Goal: Register for event/course

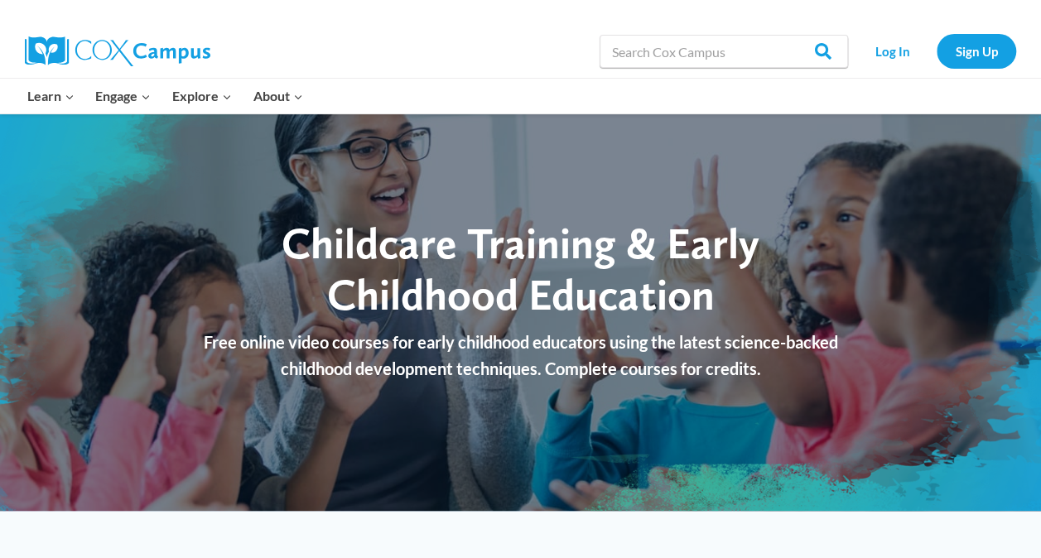
scroll to position [16, 0]
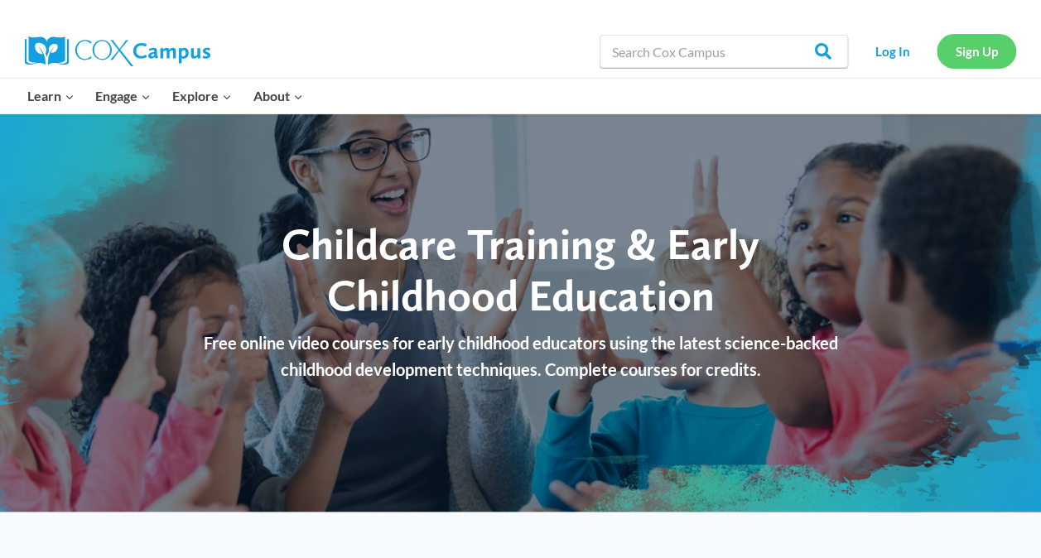
click at [975, 61] on link "Sign Up" at bounding box center [977, 51] width 80 height 34
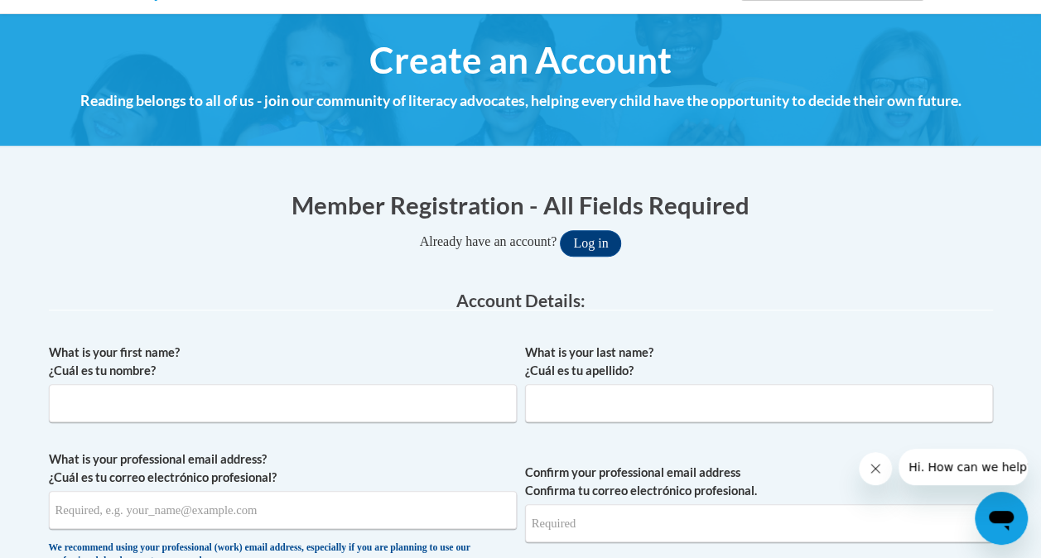
scroll to position [176, 0]
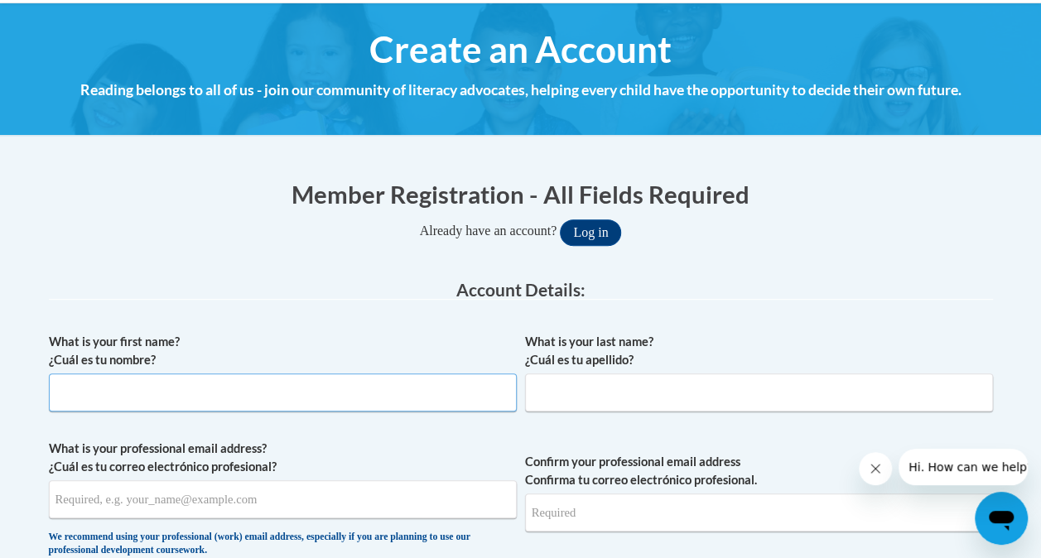
click at [328, 407] on input "What is your first name? ¿Cuál es tu nombre?" at bounding box center [283, 393] width 468 height 38
type input "TB"
type input "Tia Bolden"
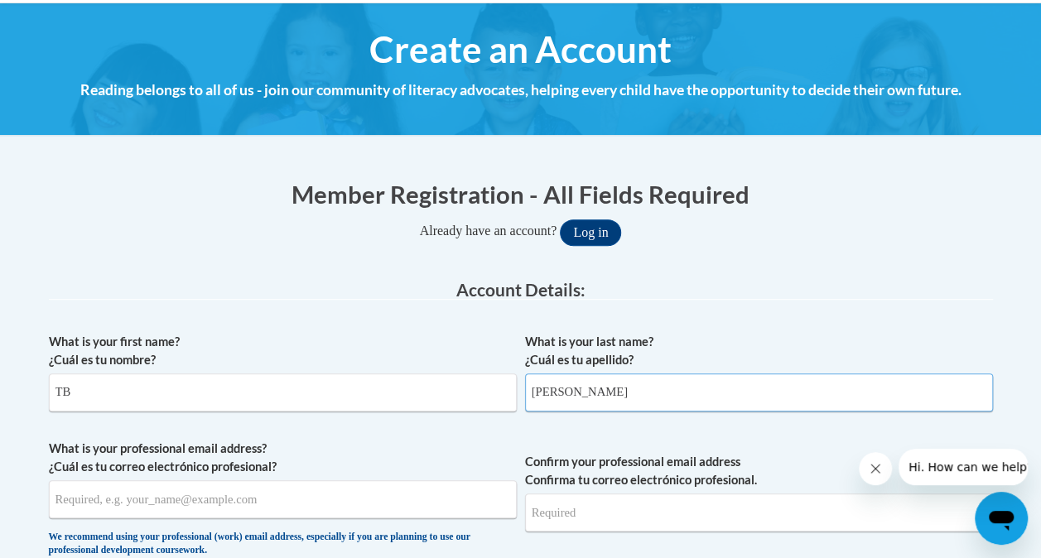
type input "[EMAIL_ADDRESS][DOMAIN_NAME]"
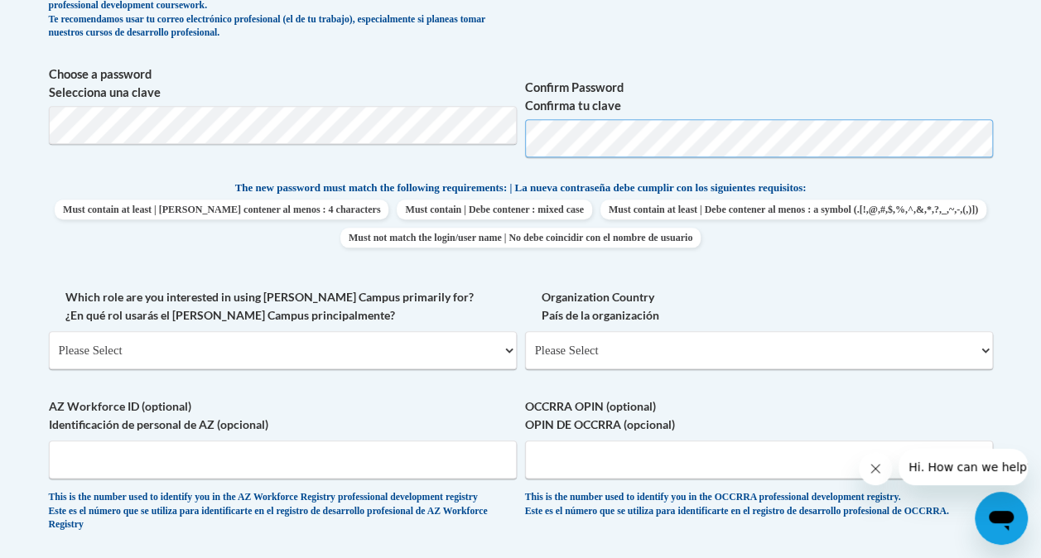
scroll to position [721, 0]
click at [388, 353] on select "Please Select College/University | Colegio/Universidad Community/Nonprofit Part…" at bounding box center [283, 349] width 468 height 38
select select "fbf2d438-af2f-41f8-98f1-81c410e29de3"
click at [49, 330] on select "Please Select College/University | Colegio/Universidad Community/Nonprofit Part…" at bounding box center [283, 349] width 468 height 38
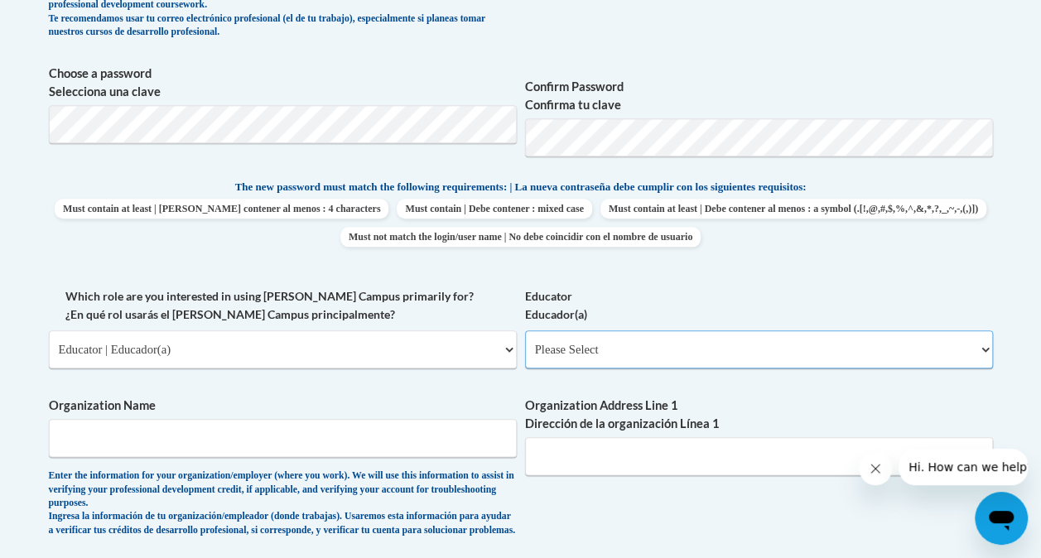
click at [626, 352] on select "Please Select Early Learning/Daycare Teacher/Family Home Care Provider | Maestr…" at bounding box center [759, 349] width 468 height 38
select select "5e2af403-4f2c-4e49-a02f-103e55d7b75b"
click at [525, 330] on select "Please Select Early Learning/Daycare Teacher/Family Home Care Provider | Maestr…" at bounding box center [759, 349] width 468 height 38
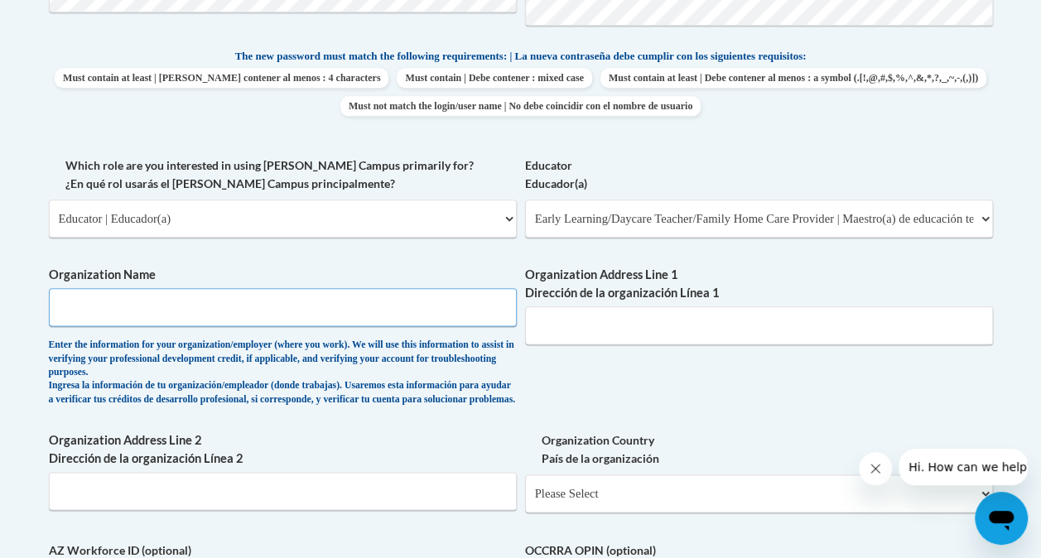
click at [330, 311] on input "Organization Name" at bounding box center [283, 307] width 468 height 38
type input "KinderCare"
type input "160 Highway 92 South"
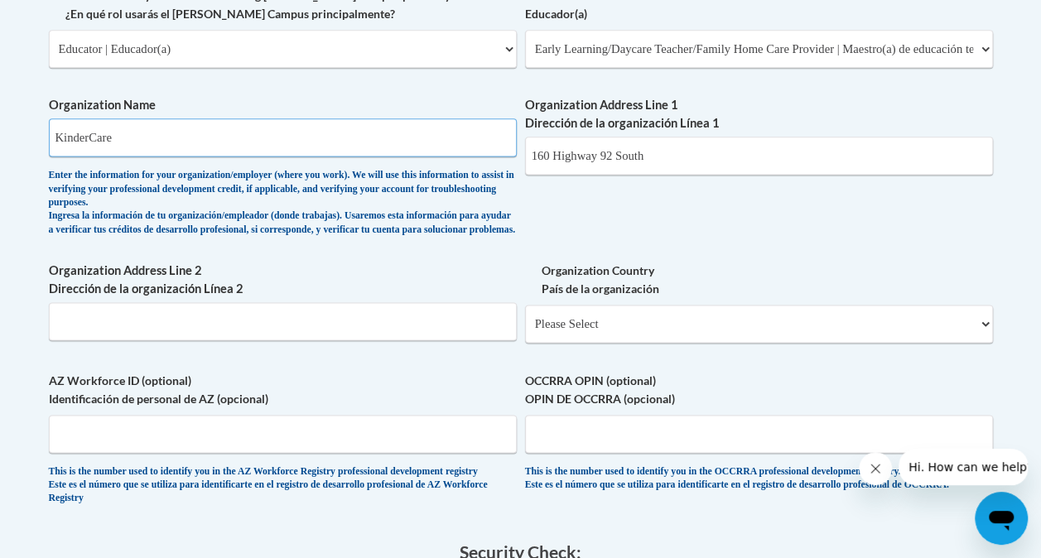
scroll to position [1034, 0]
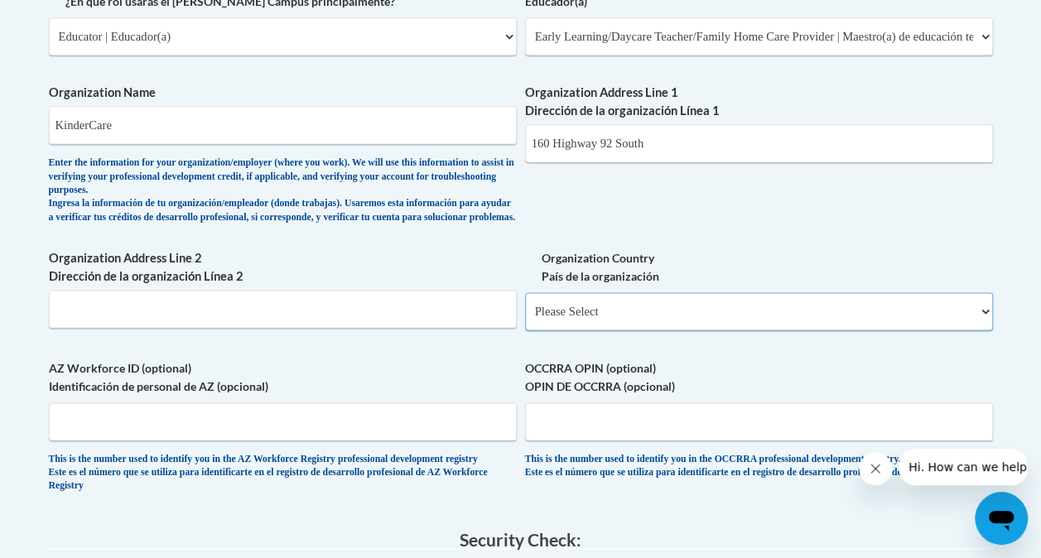
click at [586, 324] on select "Please Select United States | Estados Unidos Outside of the United States | Fue…" at bounding box center [759, 311] width 468 height 38
select select "ad49bcad-a171-4b2e-b99c-48b446064914"
click at [525, 305] on select "Please Select United States | Estados Unidos Outside of the United States | Fue…" at bounding box center [759, 311] width 468 height 38
select select
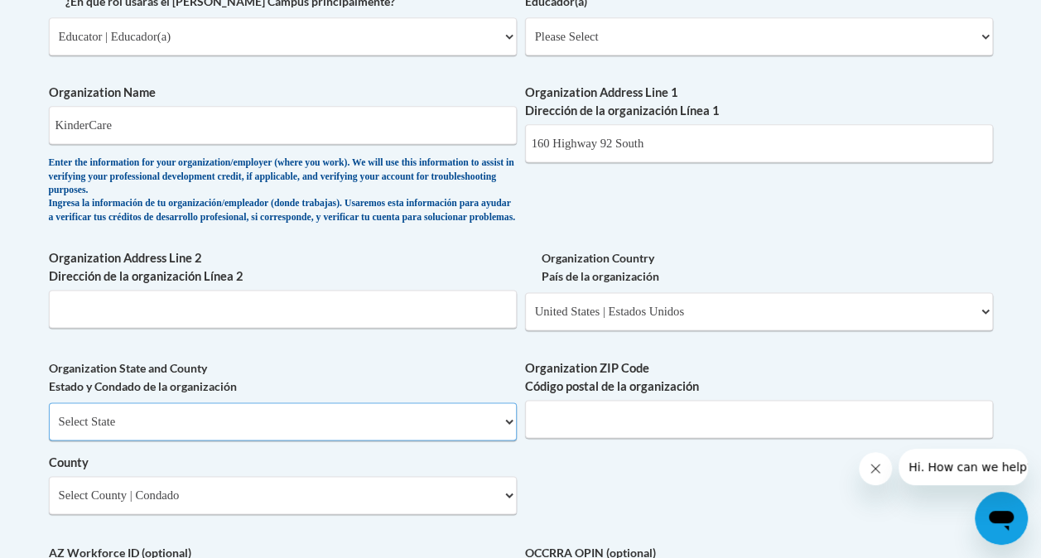
click at [316, 437] on select "Select State Alabama Alaska Arizona Arkansas California Colorado Connecticut De…" at bounding box center [283, 422] width 468 height 38
select select "Georgia"
click at [49, 415] on select "Select State Alabama Alaska Arizona Arkansas California Colorado Connecticut De…" at bounding box center [283, 422] width 468 height 38
click at [625, 437] on input "Organization ZIP Code Código postal de la organización" at bounding box center [759, 419] width 468 height 38
type input "30215"
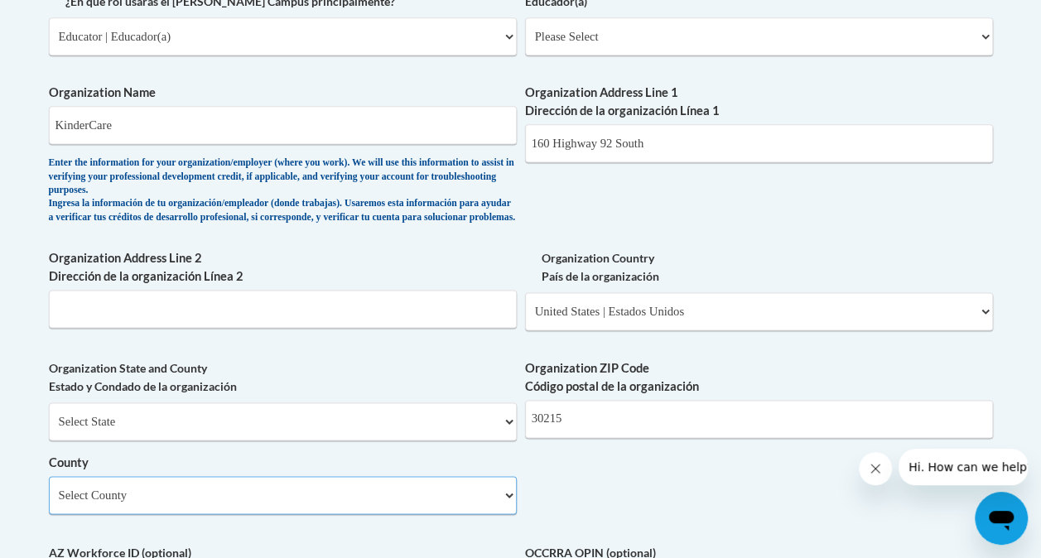
click at [363, 514] on select "Select County Appling Atkinson Bacon Baker Baldwin Banks Barrow Bartow Ben Hill…" at bounding box center [283, 495] width 468 height 38
select select "Fayette"
click at [49, 489] on select "Select County Appling Atkinson Bacon Baker Baldwin Banks Barrow Bartow Ben Hill…" at bounding box center [283, 495] width 468 height 38
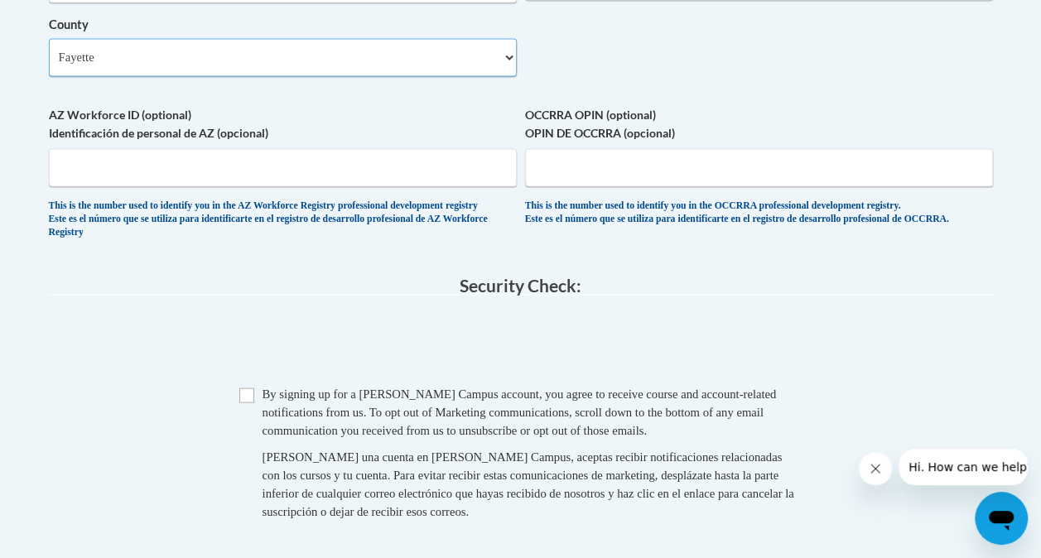
scroll to position [1496, 0]
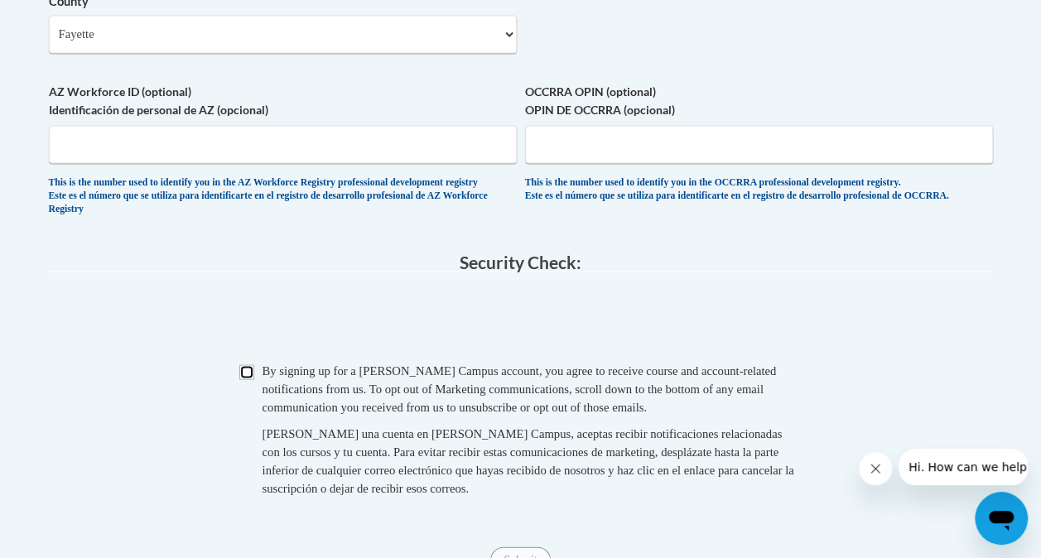
click at [250, 379] on input "Checkbox" at bounding box center [246, 371] width 15 height 15
checkbox input "true"
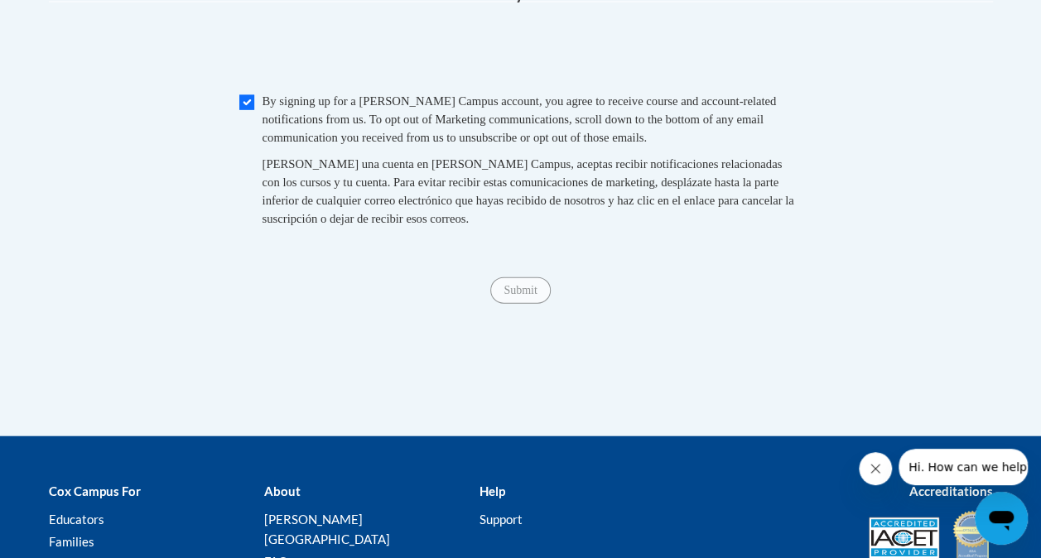
click at [523, 296] on span "Submit" at bounding box center [520, 288] width 60 height 13
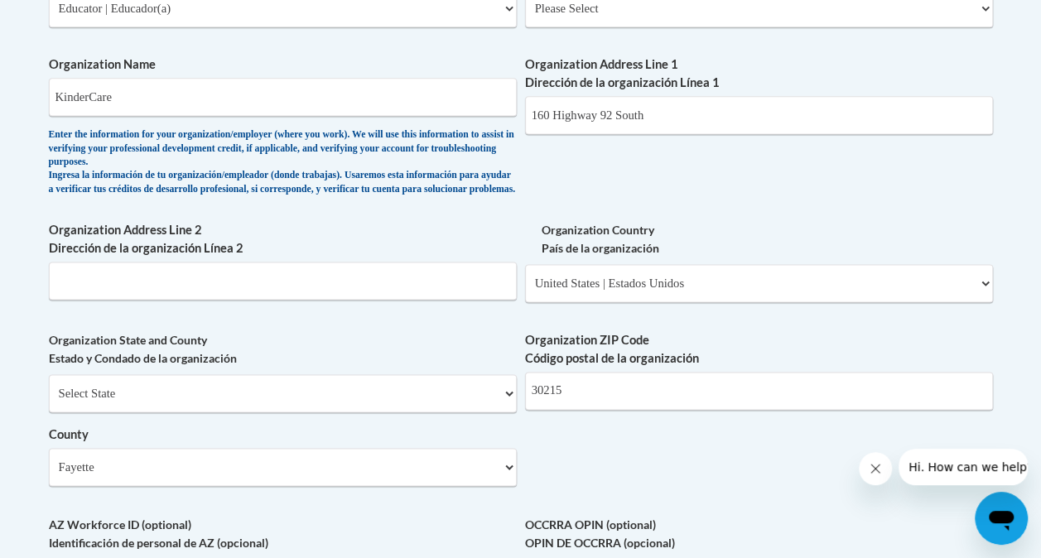
scroll to position [1059, 0]
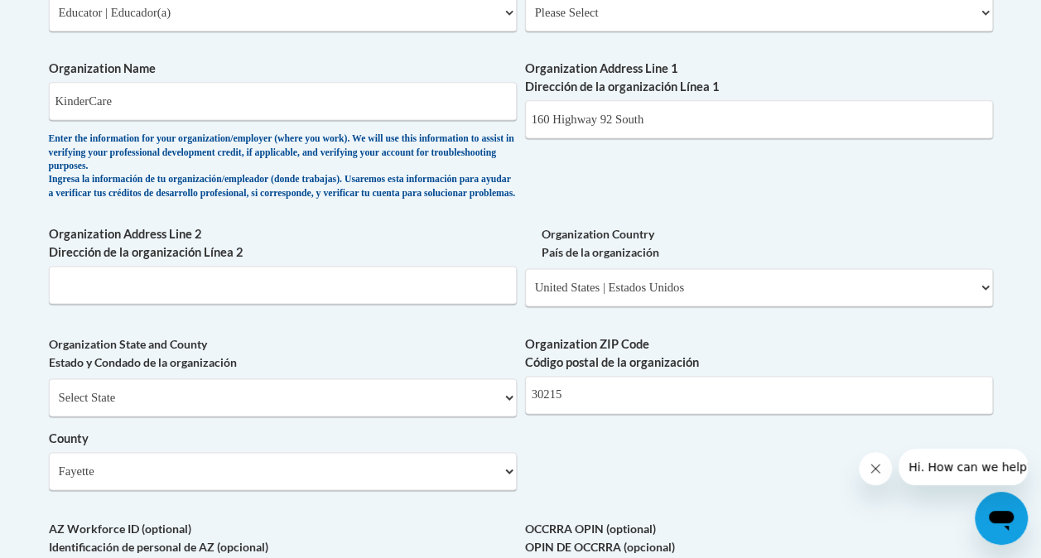
click at [726, 141] on div "Organization Address Line 1 Dirección de la organización Línea 1 160 Highway 92…" at bounding box center [759, 105] width 468 height 91
click at [361, 297] on input "Organization Address Line 2 Dirección de la organización Línea 2" at bounding box center [283, 285] width 468 height 38
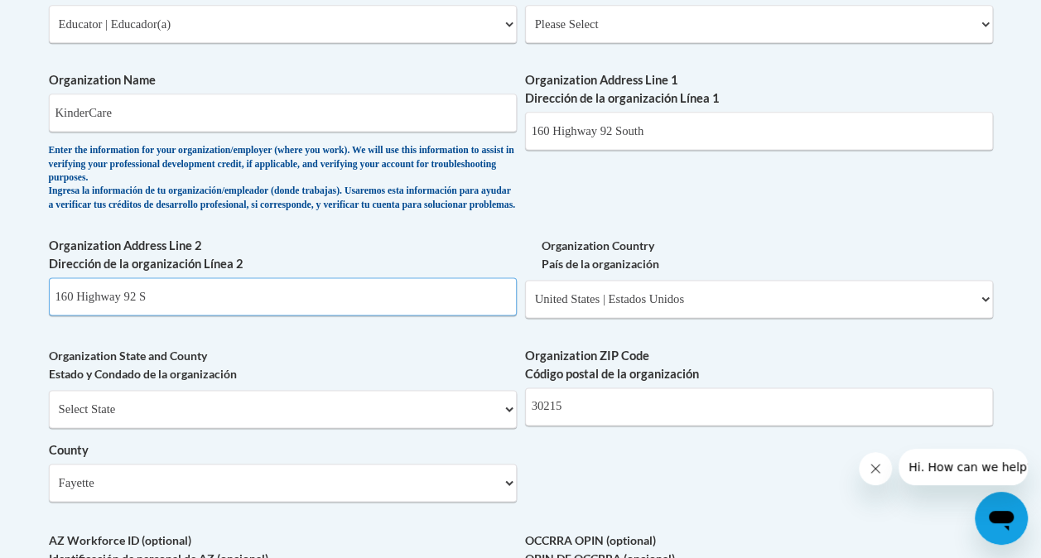
scroll to position [1046, 0]
type input "160 Highway 92 S"
click at [352, 108] on input "KinderCare" at bounding box center [283, 113] width 468 height 38
type input "KinderCare"
click at [686, 137] on input "160 Highway 92 South" at bounding box center [759, 132] width 468 height 38
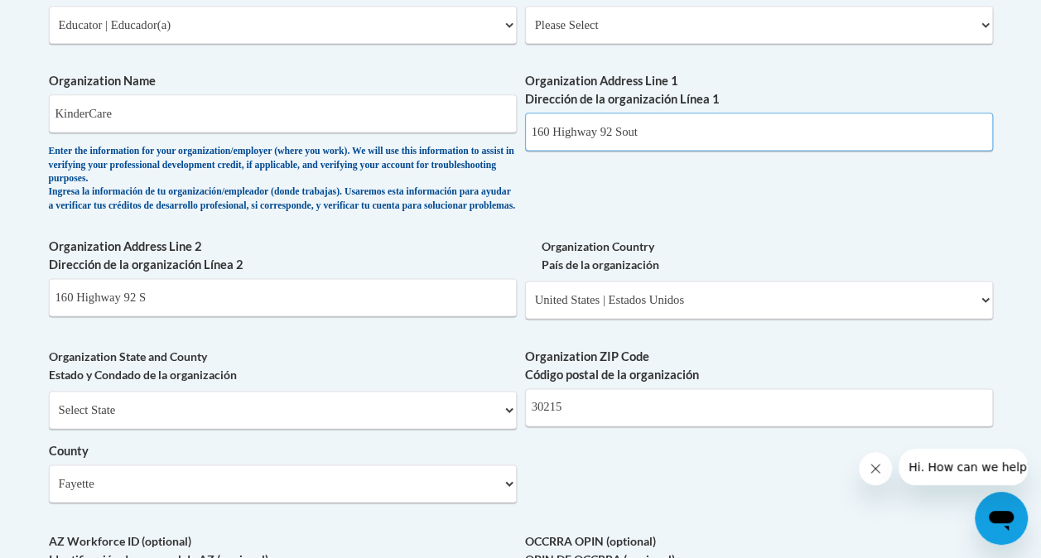
type input "160 Highway 92 South"
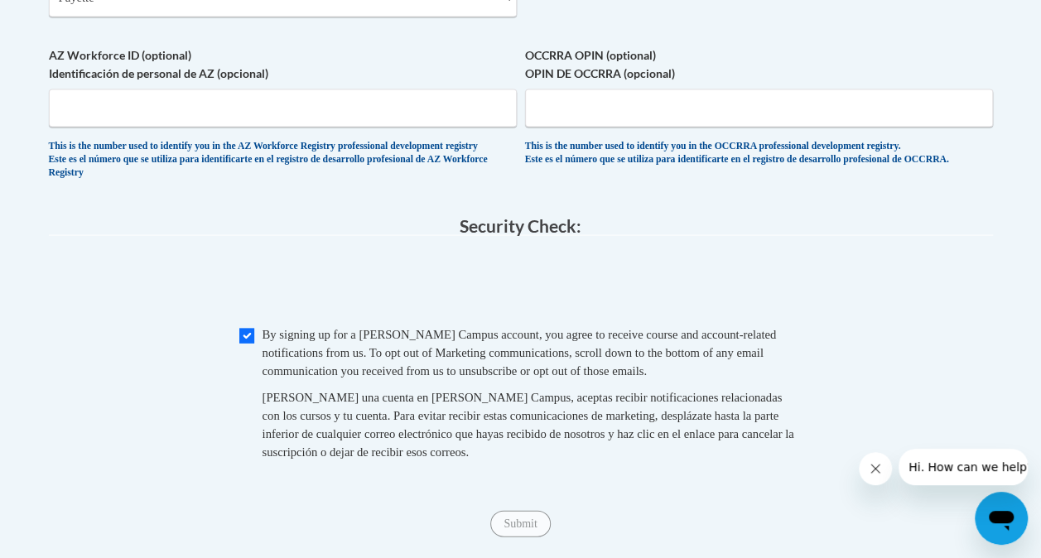
scroll to position [1680, 0]
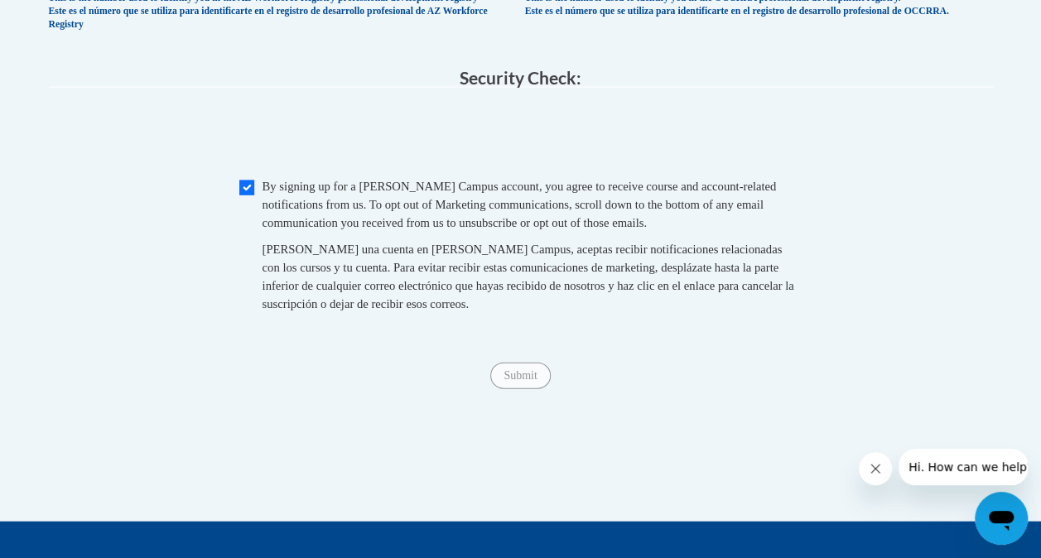
click at [525, 381] on span "Submit" at bounding box center [520, 374] width 60 height 13
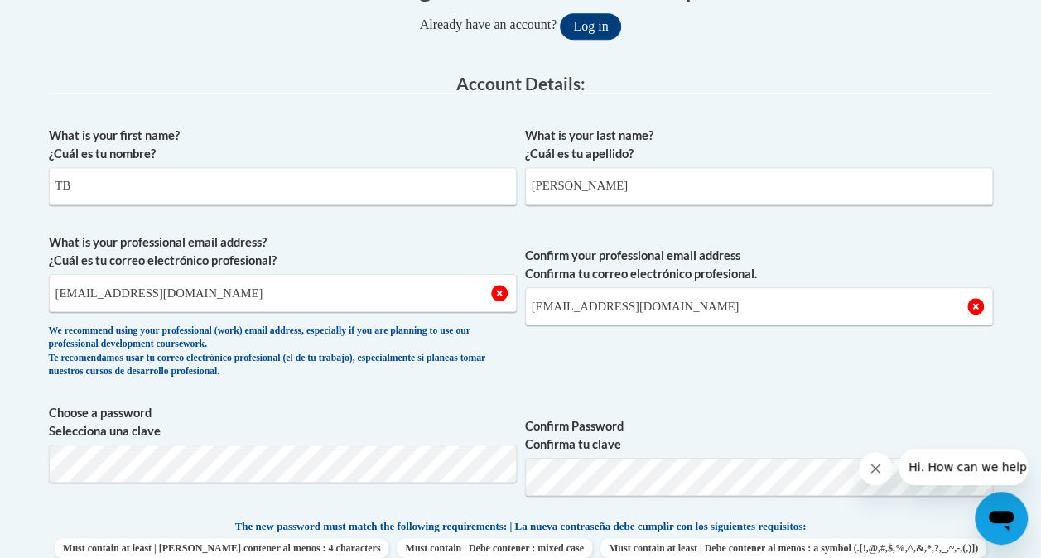
scroll to position [381, 0]
click at [282, 192] on input "TB" at bounding box center [283, 187] width 468 height 38
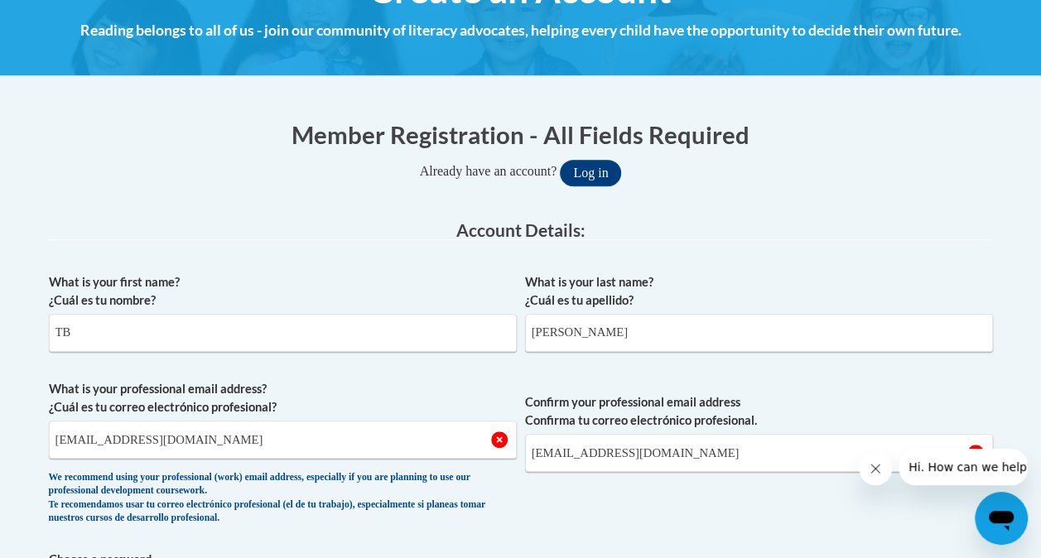
scroll to position [241, 0]
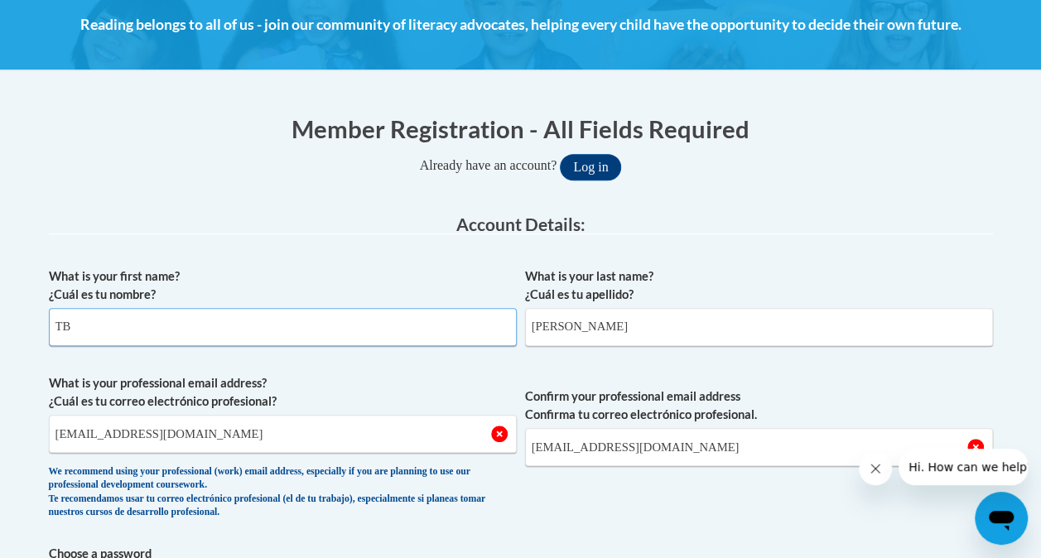
click at [101, 344] on input "TB" at bounding box center [283, 327] width 468 height 38
type input "Tia"
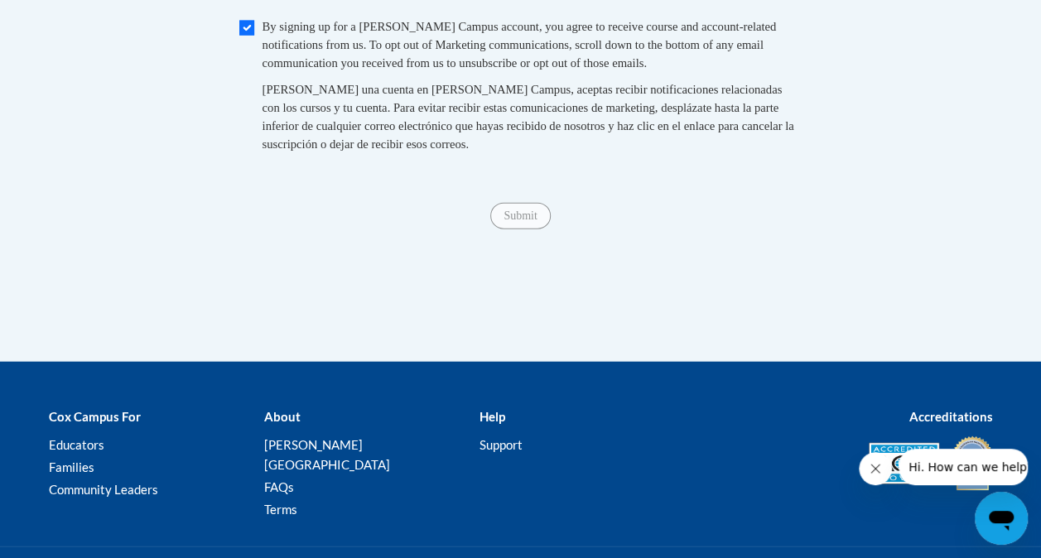
scroll to position [1851, 0]
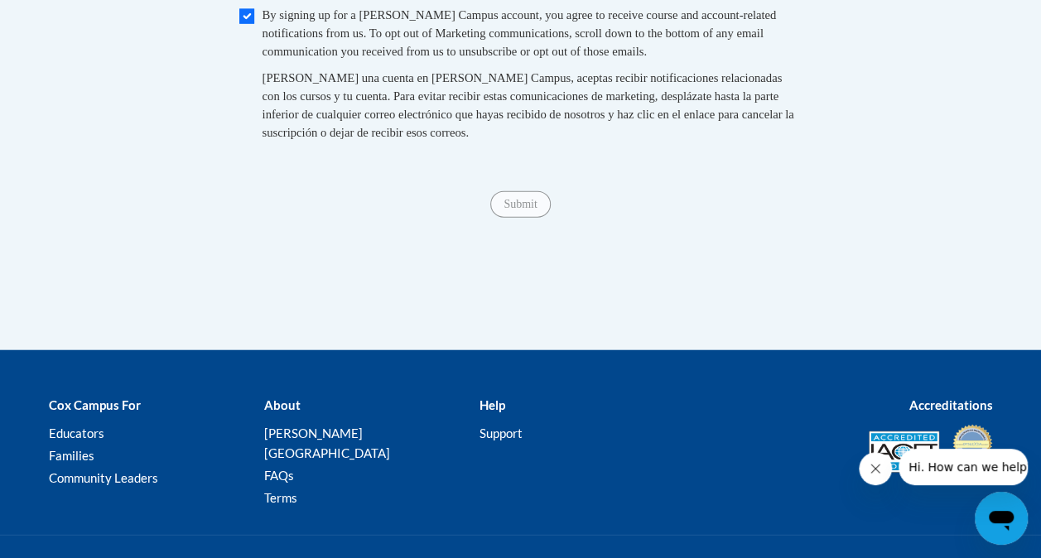
type input "Bolden"
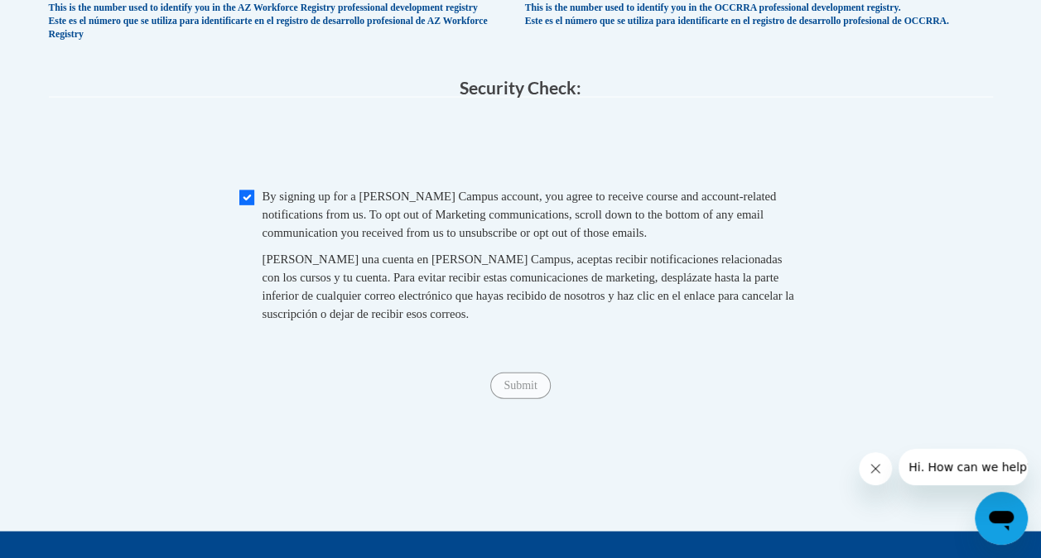
scroll to position [1666, 0]
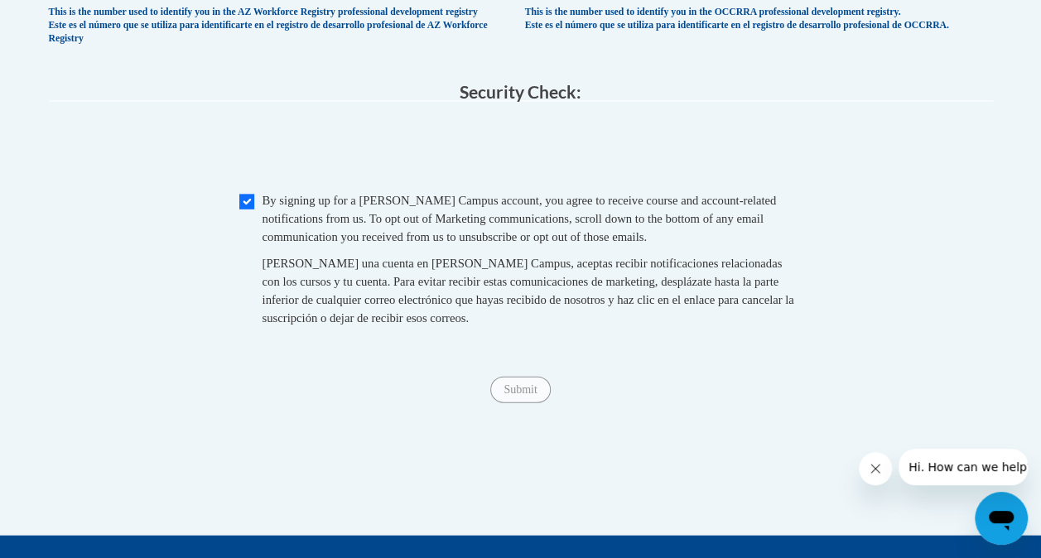
click at [523, 395] on span "Submit" at bounding box center [520, 388] width 60 height 13
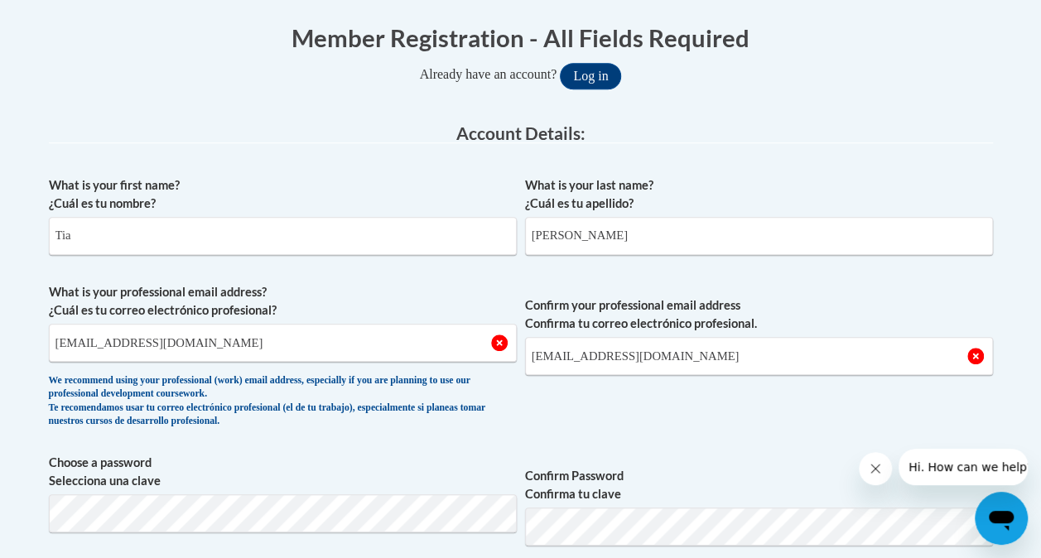
scroll to position [331, 0]
click at [727, 363] on input "tia.bolden25@gmail.com" at bounding box center [759, 357] width 468 height 38
type input "tia.bolden25@gmail.com"
click at [212, 341] on input "tia.bolden25@gmail.com" at bounding box center [283, 344] width 468 height 38
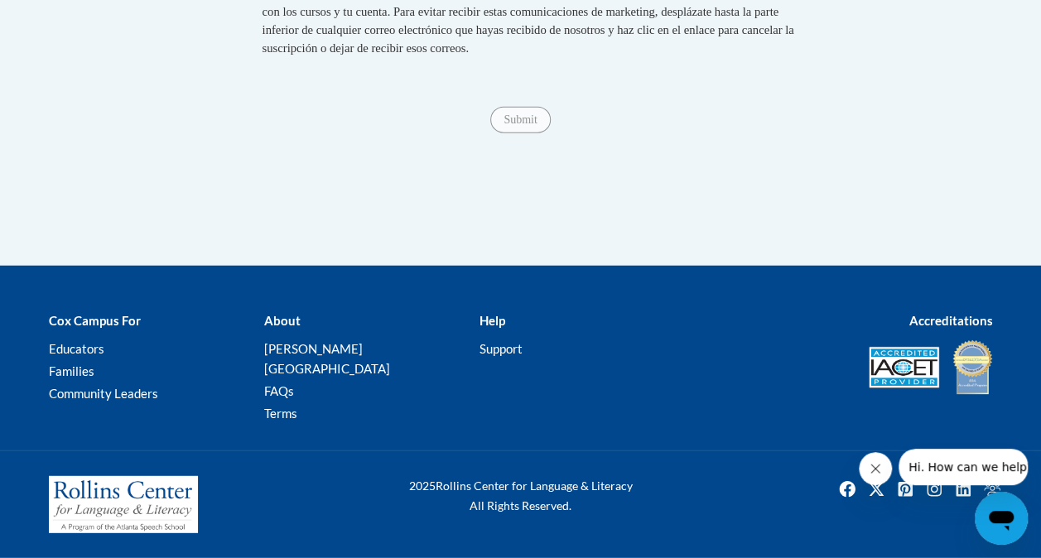
scroll to position [2013, 0]
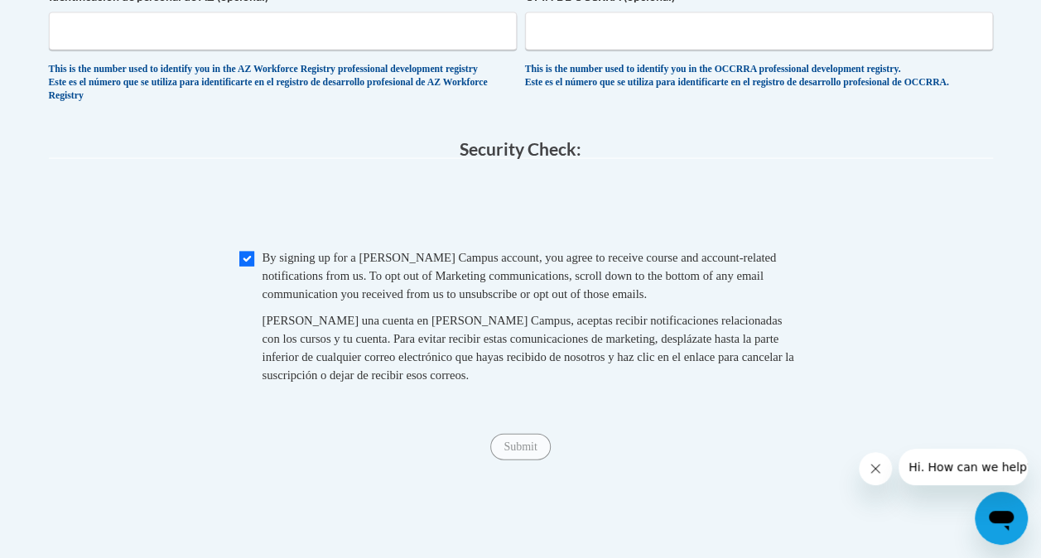
scroll to position [1680, 0]
click at [517, 452] on span "Submit" at bounding box center [520, 445] width 60 height 13
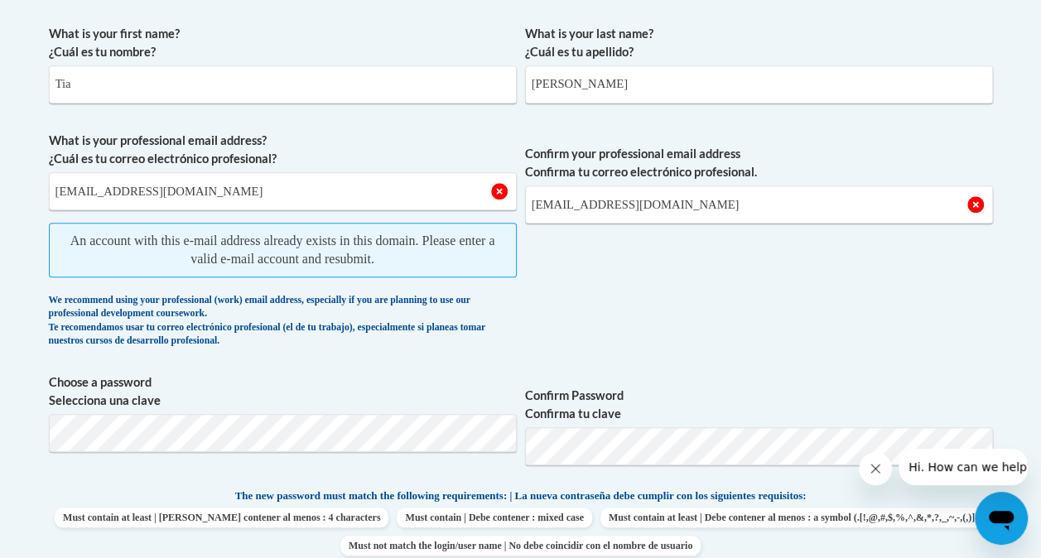
scroll to position [482, 0]
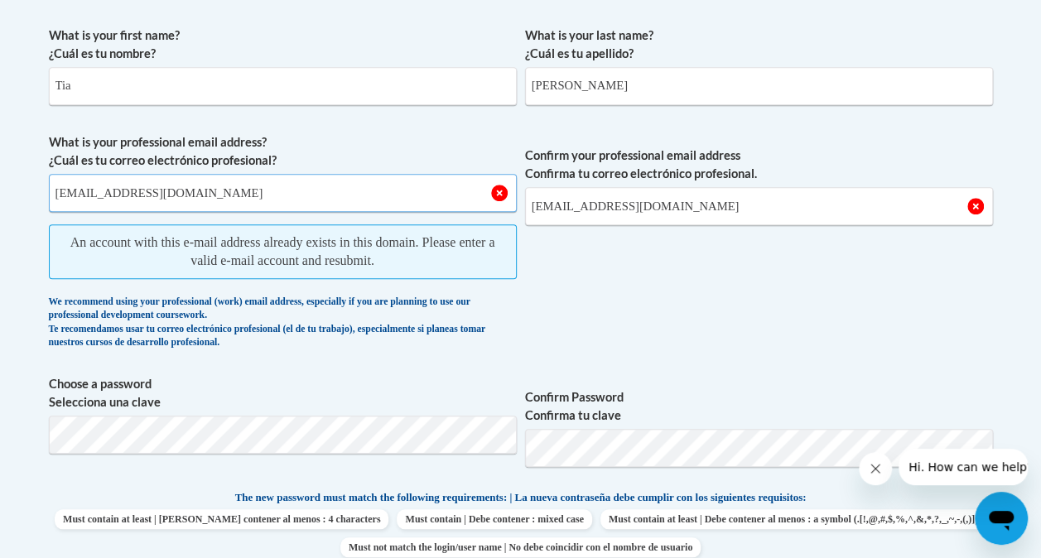
click at [288, 200] on input "tia.bolden25@gmail.com" at bounding box center [283, 193] width 468 height 38
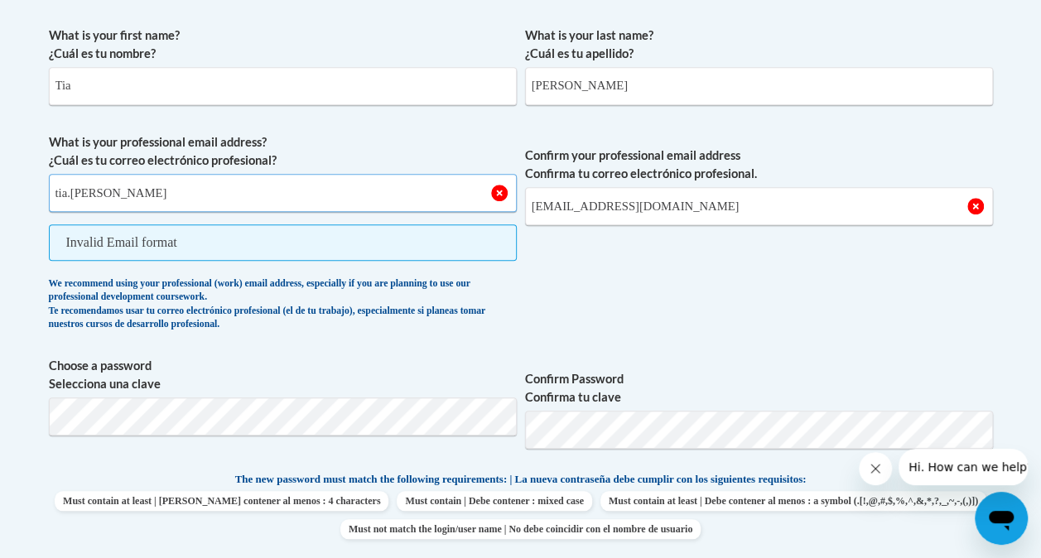
type input "tia.bolden@kindercare.com"
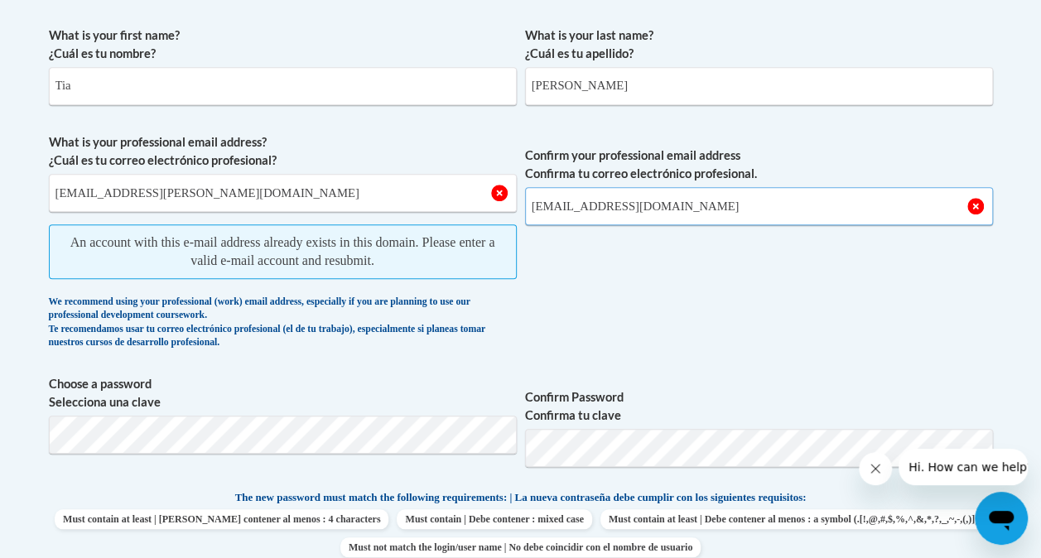
click at [703, 192] on input "tia.bolden25@gmail.com" at bounding box center [759, 206] width 468 height 38
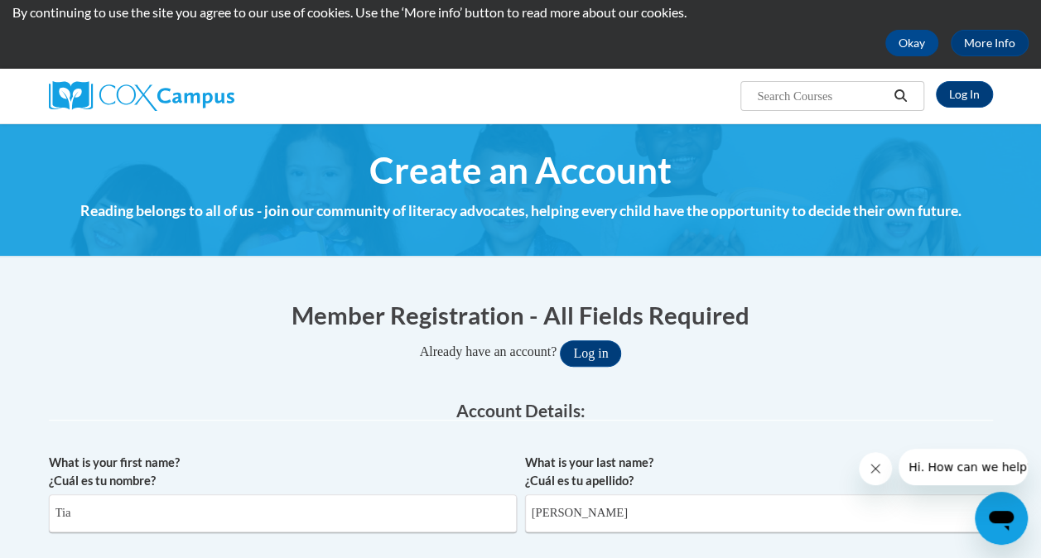
scroll to position [0, 0]
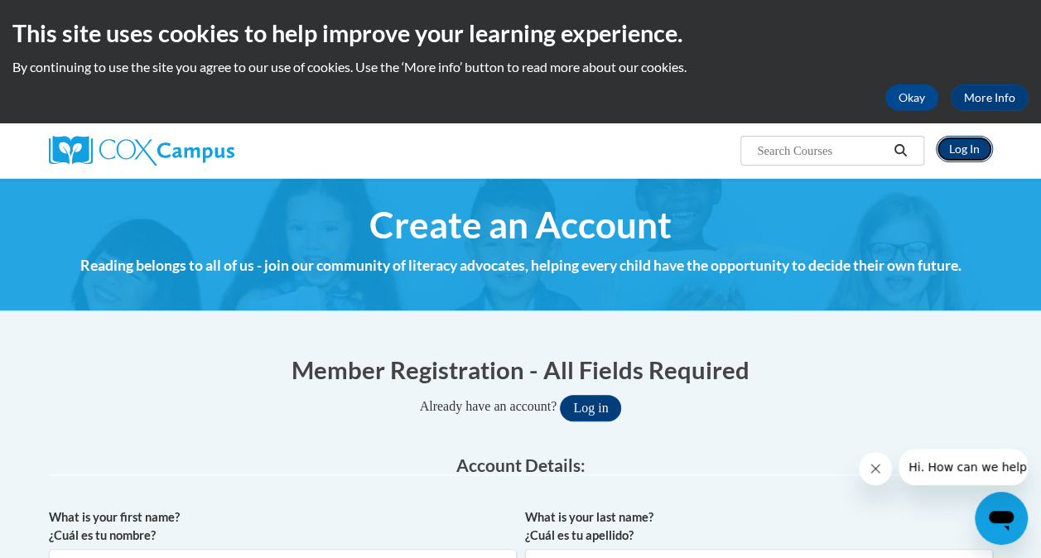
click at [952, 151] on link "Log In" at bounding box center [964, 149] width 57 height 27
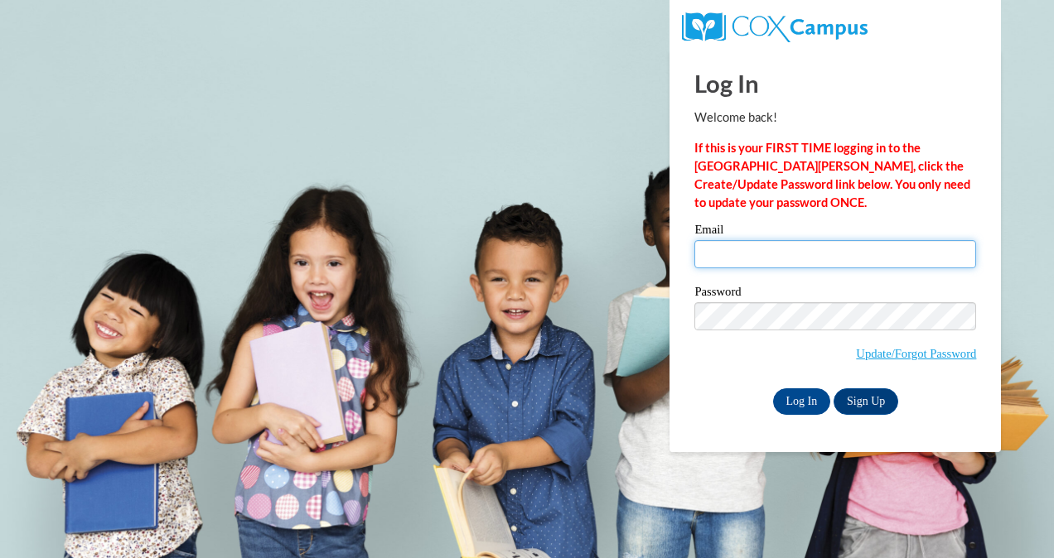
click at [803, 245] on input "Email" at bounding box center [835, 254] width 282 height 28
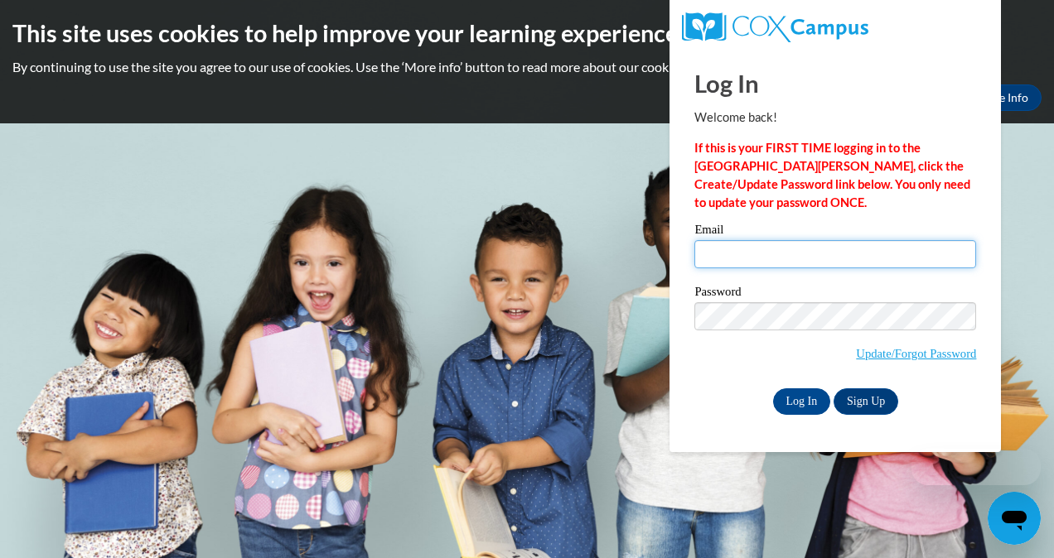
type input "tia.bolden25@gmail.com"
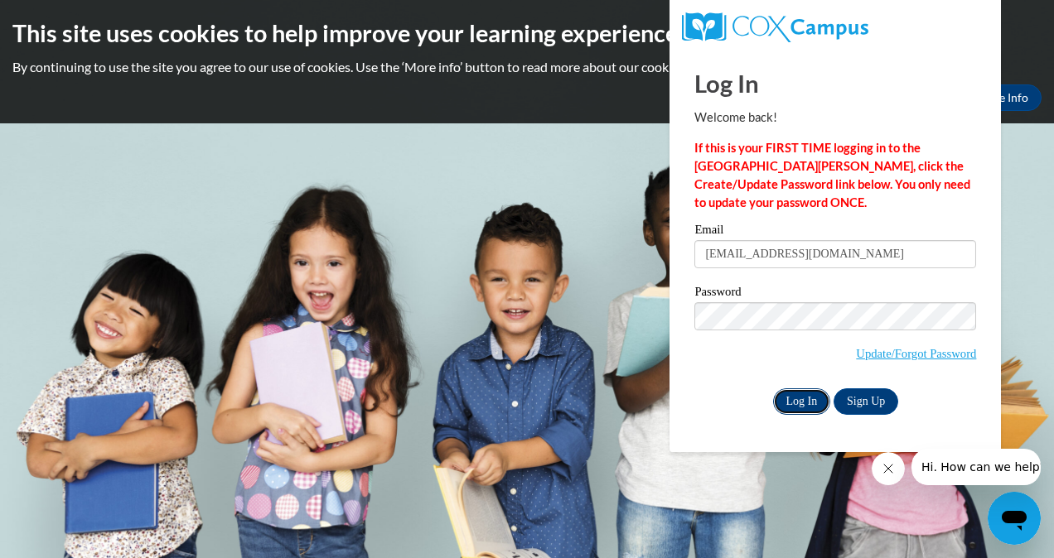
click at [800, 399] on input "Log In" at bounding box center [802, 401] width 58 height 27
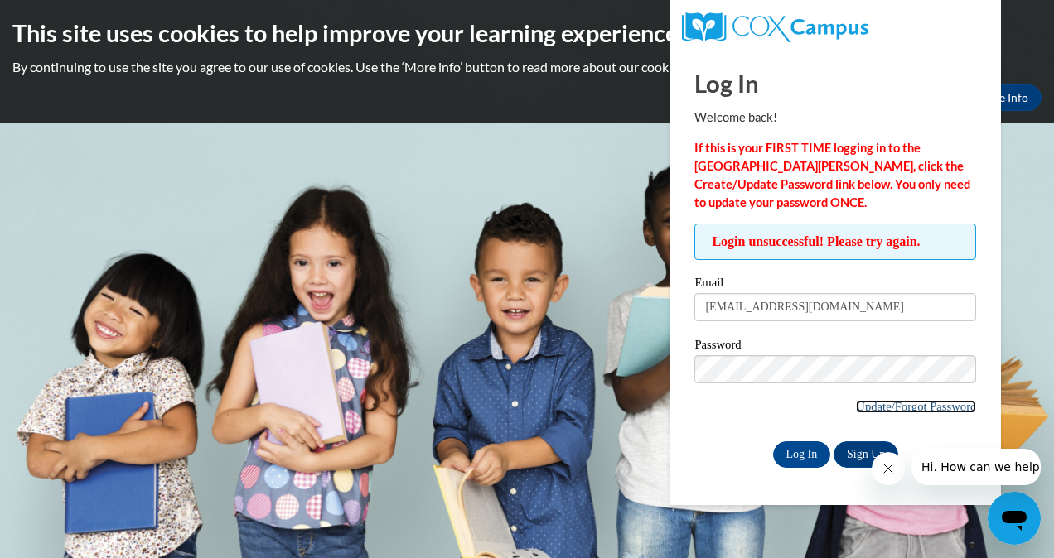
click at [933, 406] on link "Update/Forgot Password" at bounding box center [916, 406] width 120 height 13
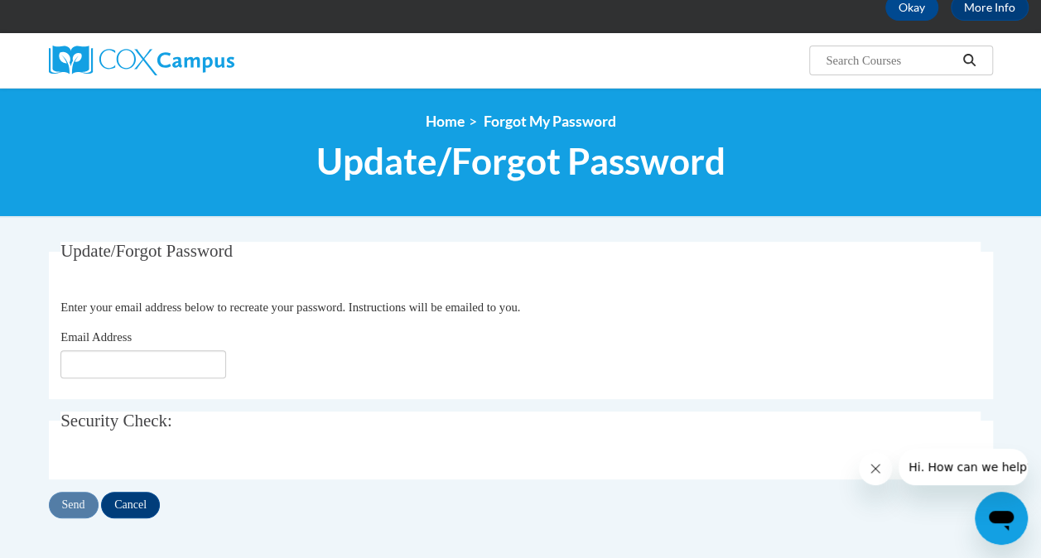
scroll to position [89, 0]
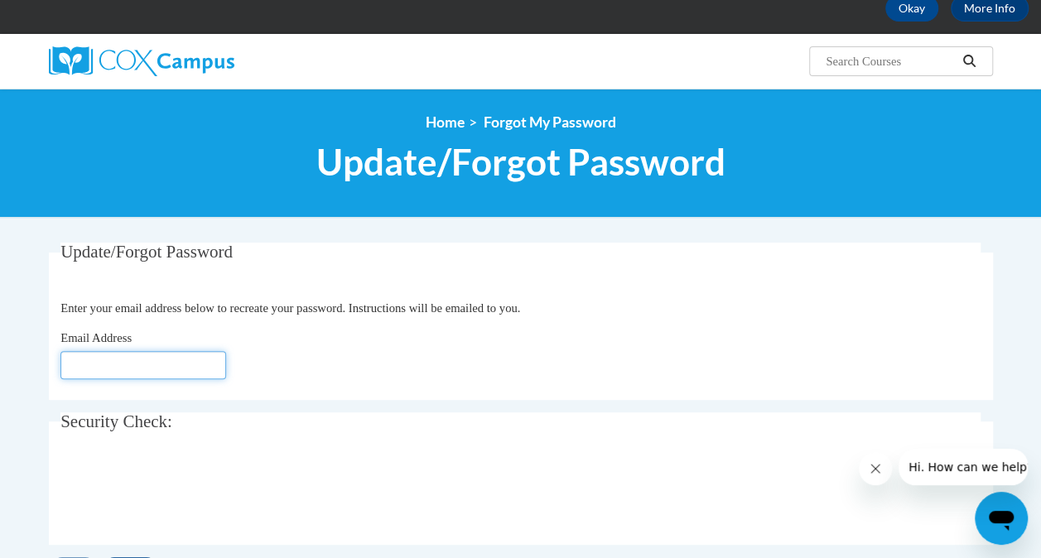
click at [186, 371] on input "Email Address" at bounding box center [143, 365] width 166 height 28
type input "tia.bolden@kindercare.com"
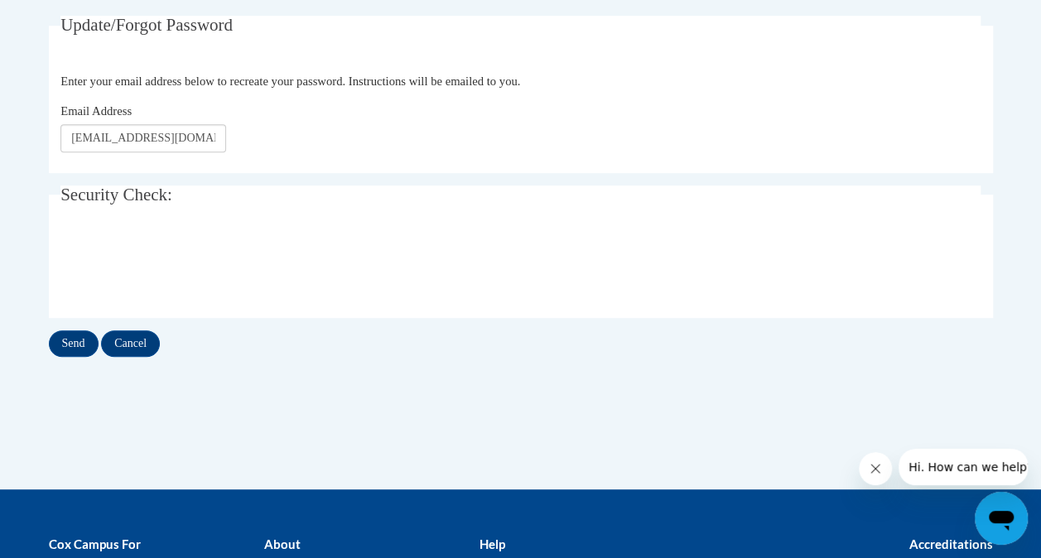
scroll to position [317, 0]
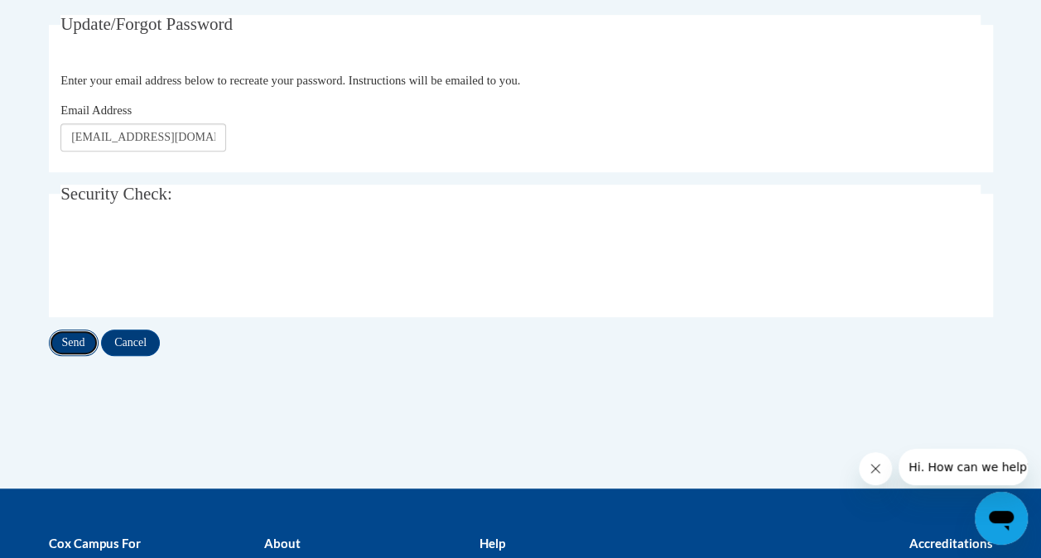
click at [68, 345] on input "Send" at bounding box center [74, 343] width 50 height 27
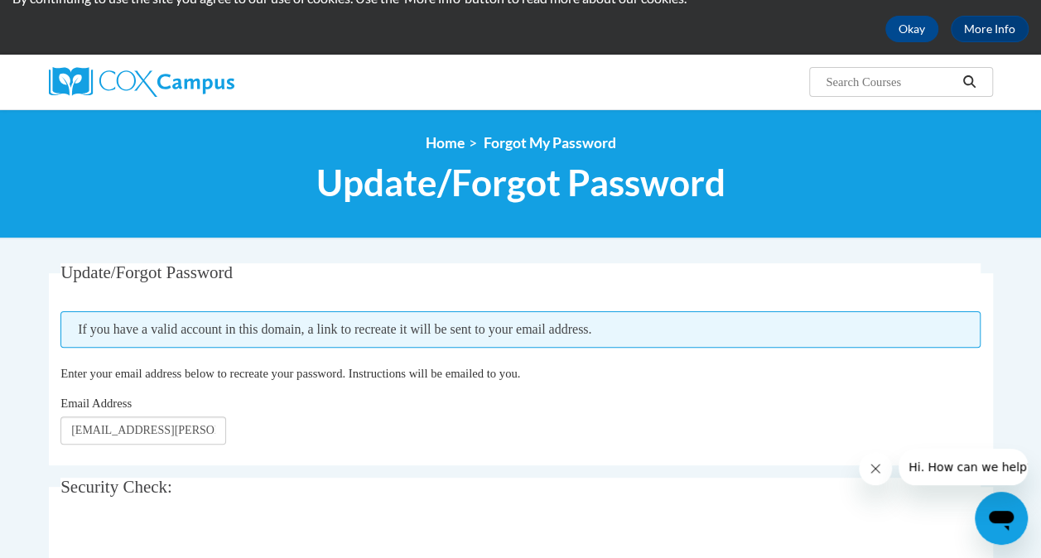
scroll to position [70, 0]
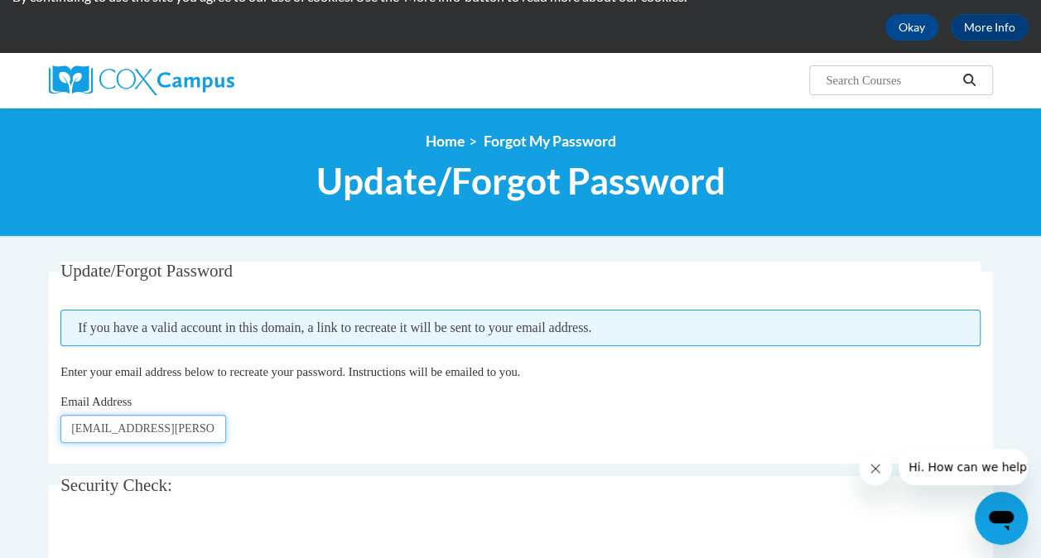
click at [208, 432] on input "[EMAIL_ADDRESS][DOMAIN_NAME]" at bounding box center [143, 429] width 166 height 28
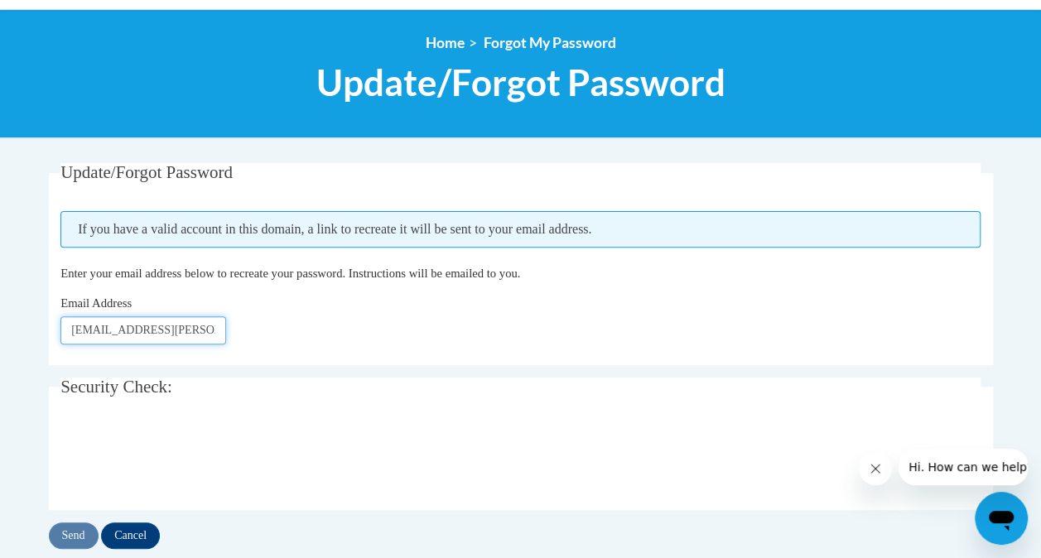
scroll to position [170, 0]
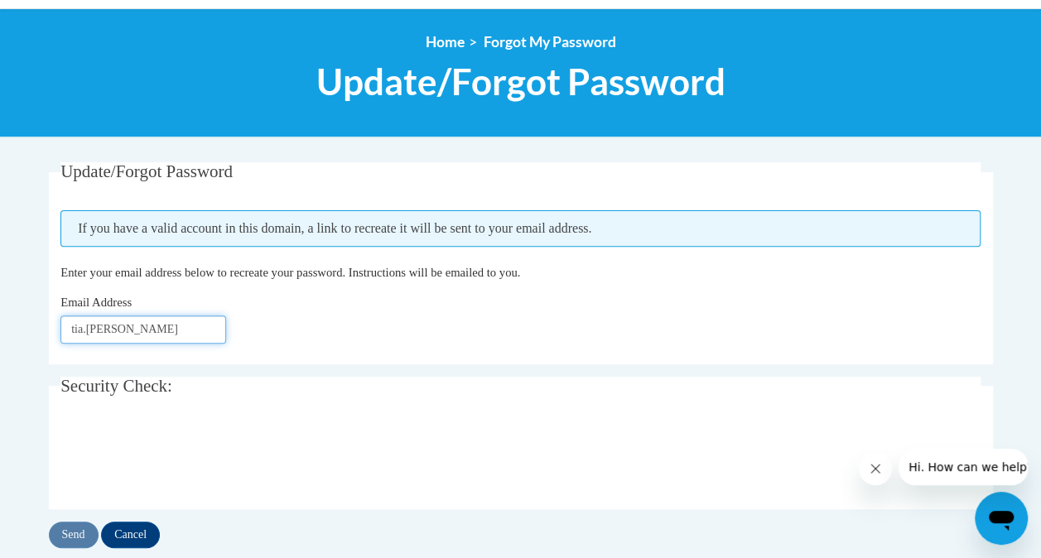
type input "tia.bolden25@gmail.com"
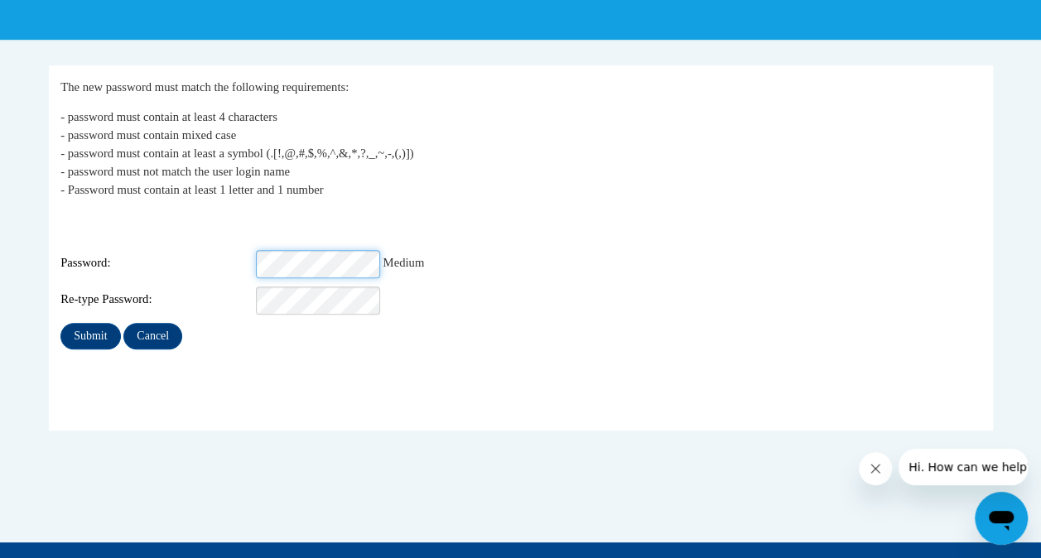
scroll to position [268, 0]
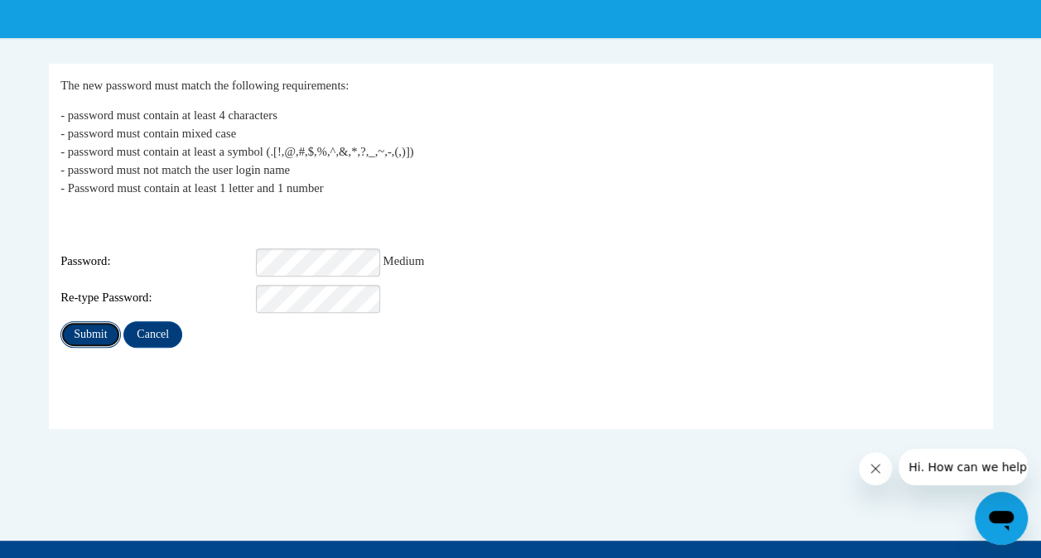
click at [86, 321] on input "Submit" at bounding box center [90, 334] width 60 height 27
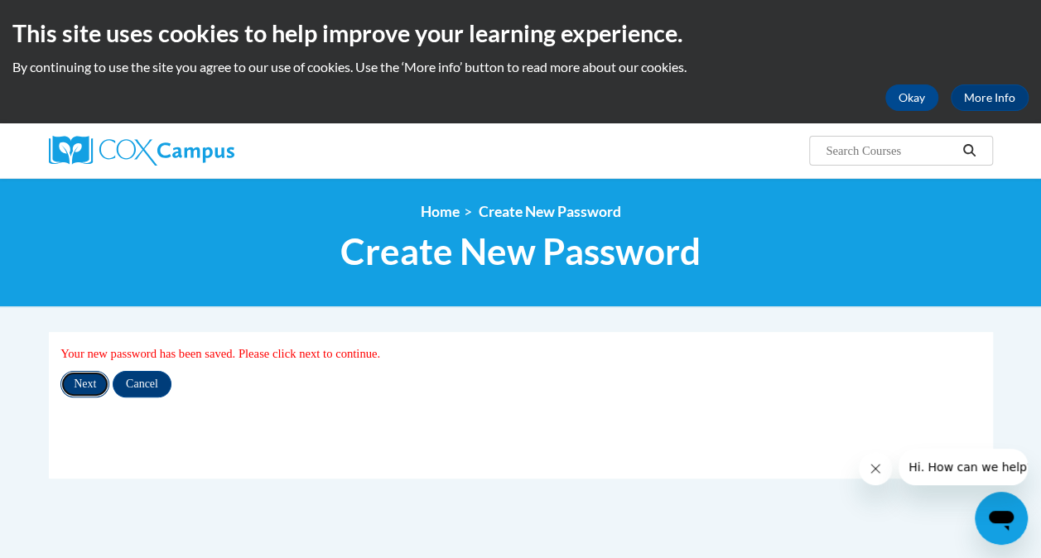
click at [88, 386] on input "Next" at bounding box center [84, 384] width 49 height 27
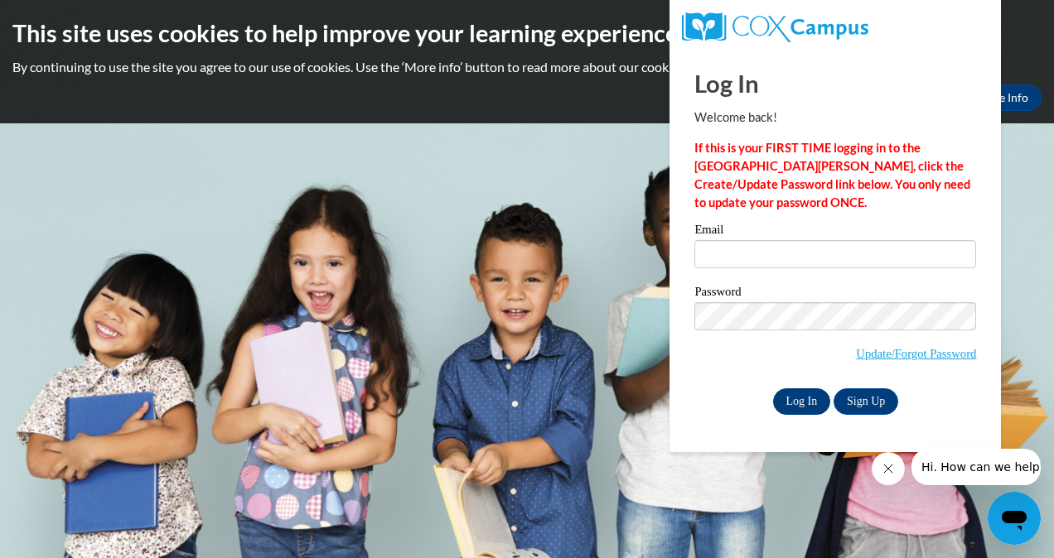
type input "tia.bolden@kindercare.com"
click at [793, 405] on input "Log In" at bounding box center [802, 401] width 58 height 27
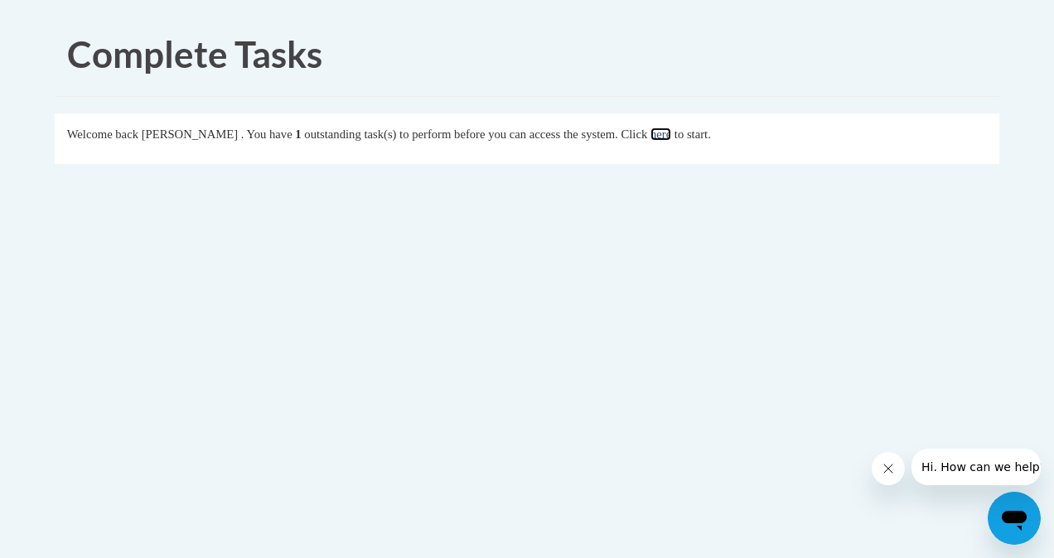
click at [669, 134] on link "here" at bounding box center [660, 134] width 21 height 13
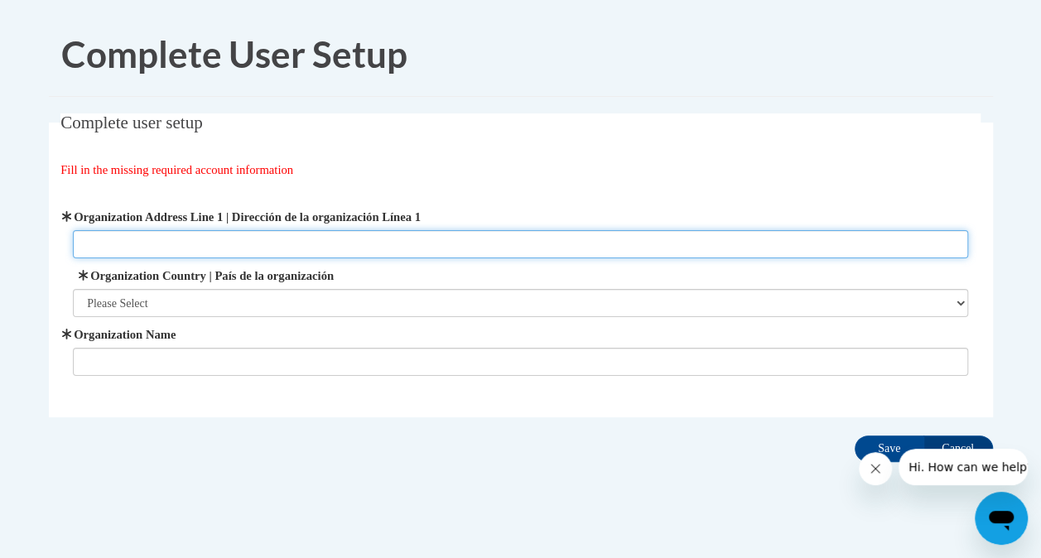
click at [368, 235] on input "Organization Address Line 1 | Dirección de la organización Línea 1" at bounding box center [520, 244] width 895 height 28
type input "160 Highway 92 South"
type input "KinderCare"
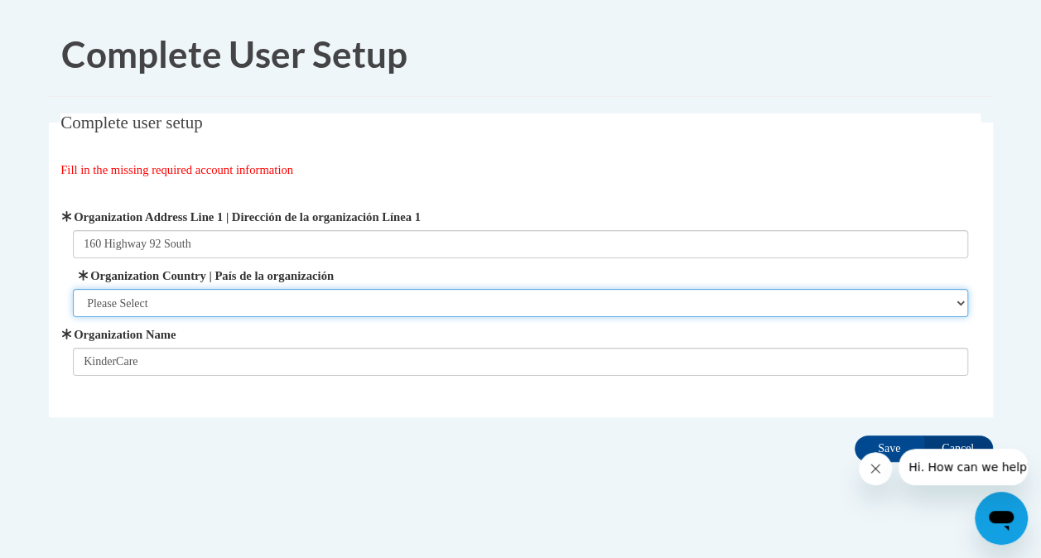
click at [285, 304] on select "Please Select [GEOGRAPHIC_DATA] | [GEOGRAPHIC_DATA] Outside of [GEOGRAPHIC_DATA…" at bounding box center [520, 303] width 895 height 28
select select "ad49bcad-a171-4b2e-b99c-48b446064914"
click at [73, 289] on select "Please Select [GEOGRAPHIC_DATA] | [GEOGRAPHIC_DATA] Outside of [GEOGRAPHIC_DATA…" at bounding box center [520, 303] width 895 height 28
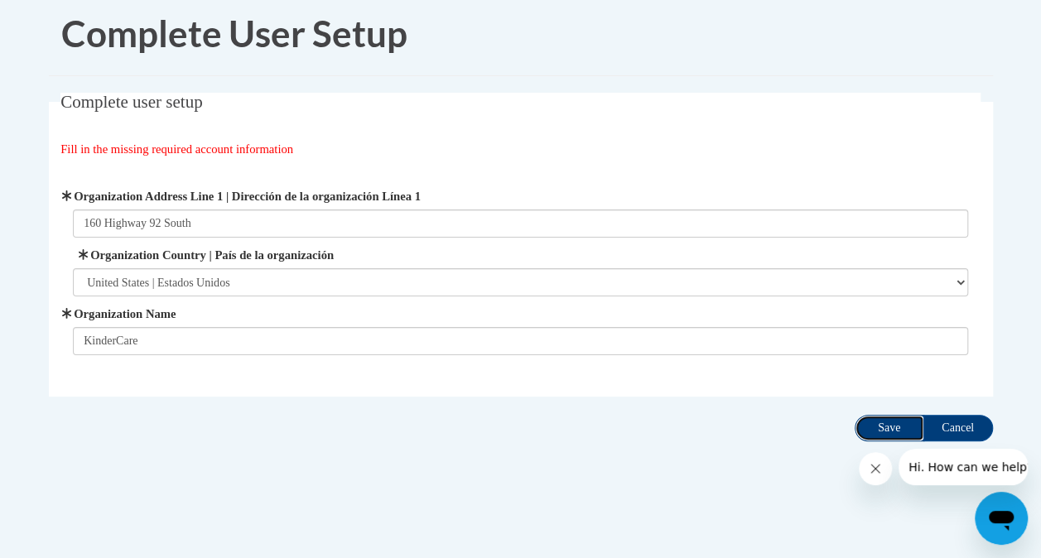
click at [895, 427] on input "Save" at bounding box center [890, 428] width 70 height 27
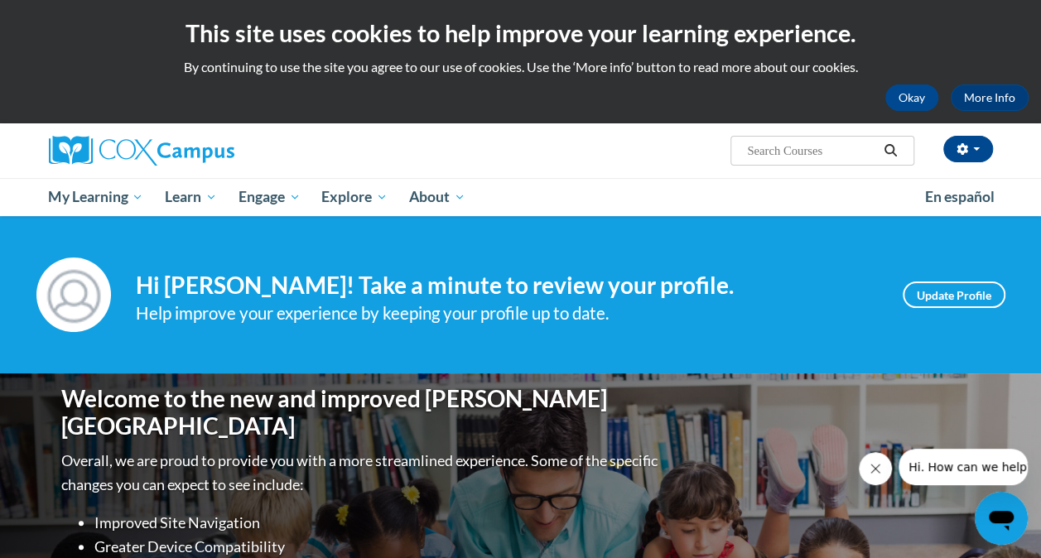
click at [805, 149] on input "Search..." at bounding box center [811, 151] width 133 height 20
type input "language and literacy"
click at [893, 151] on icon "Search" at bounding box center [890, 150] width 15 height 12
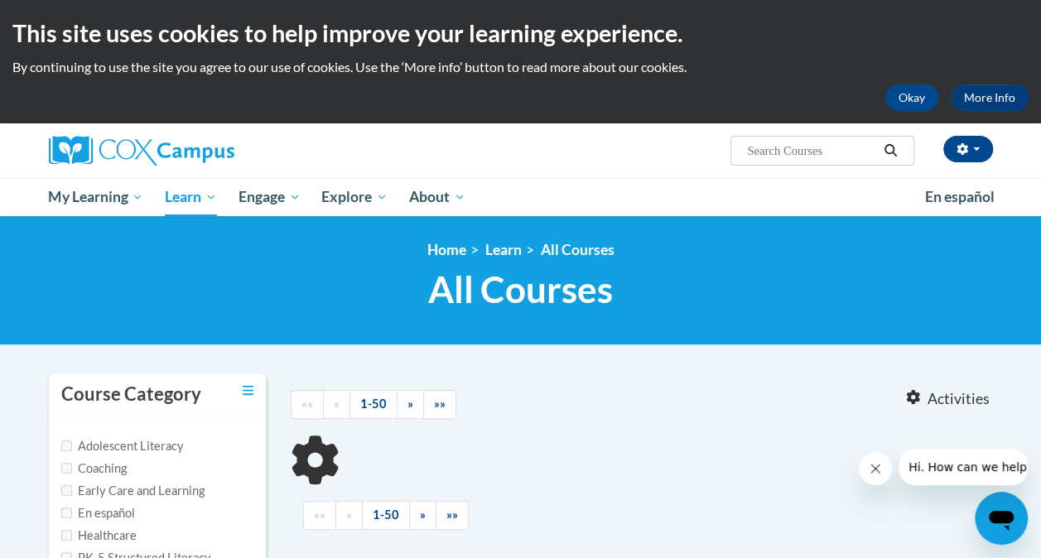
type input "language and literacy"
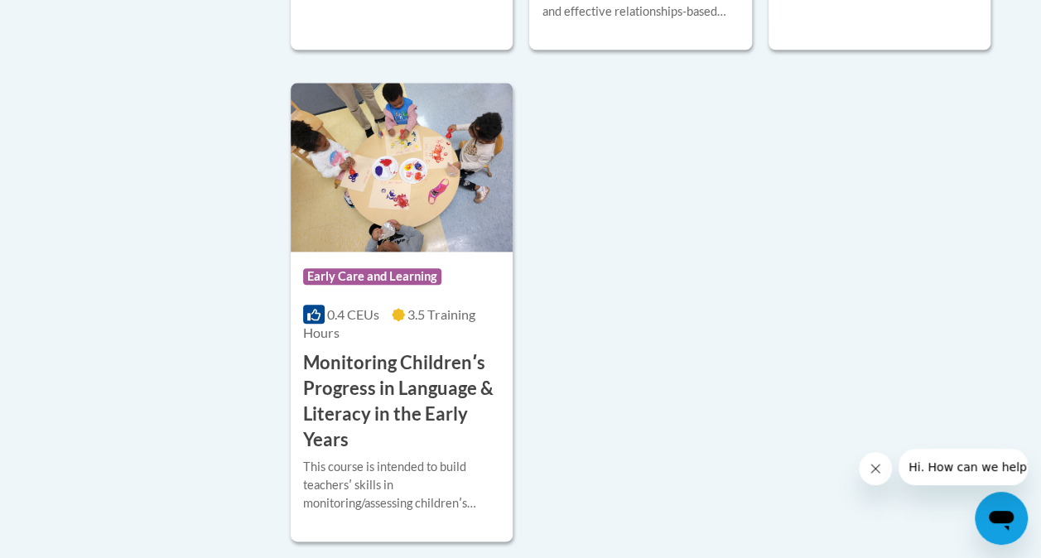
scroll to position [856, 0]
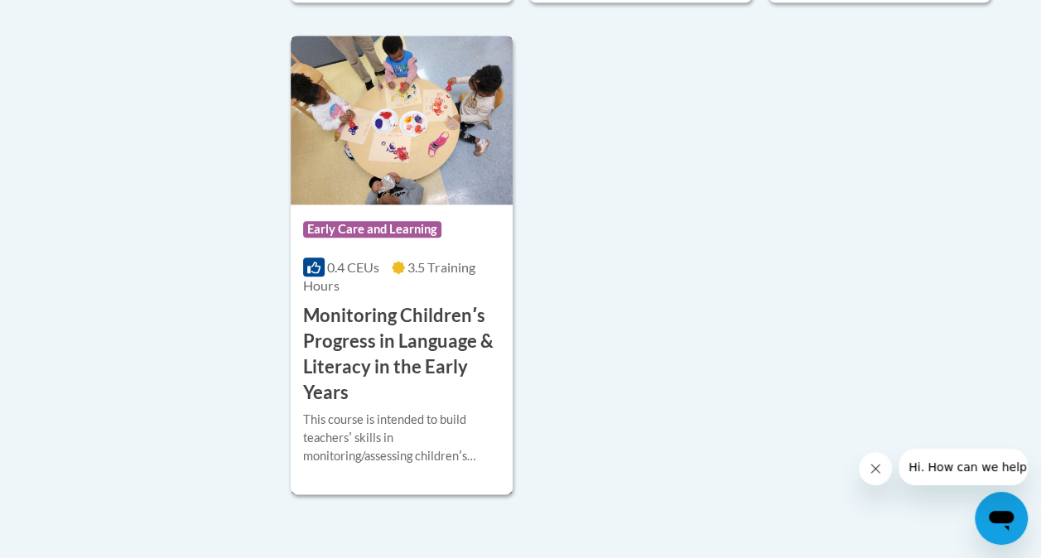
click at [403, 330] on h3 "Monitoring Childrenʹs Progress in Language & Literacy in the Early Years" at bounding box center [401, 354] width 197 height 102
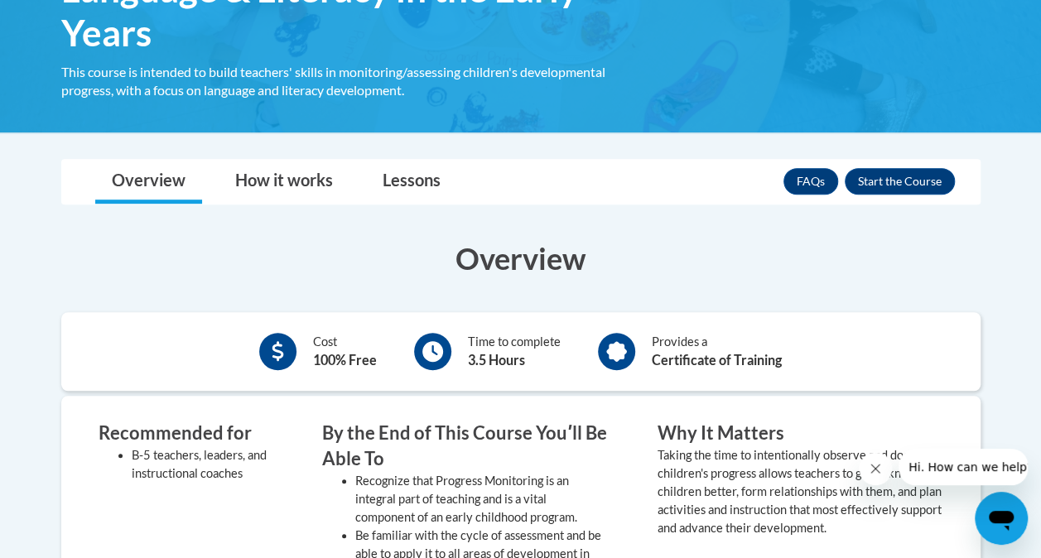
scroll to position [367, 0]
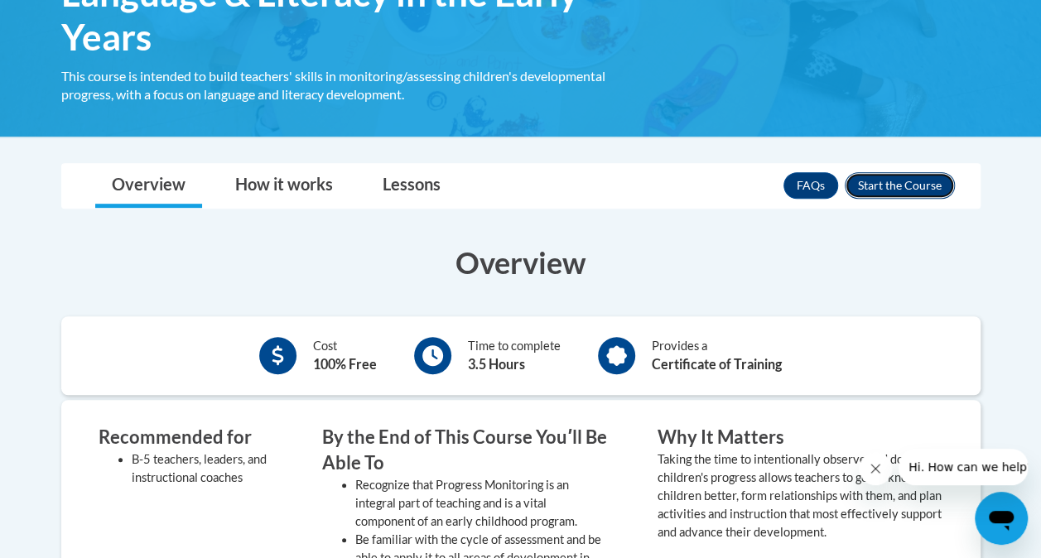
click at [921, 186] on button "Enroll" at bounding box center [900, 185] width 110 height 27
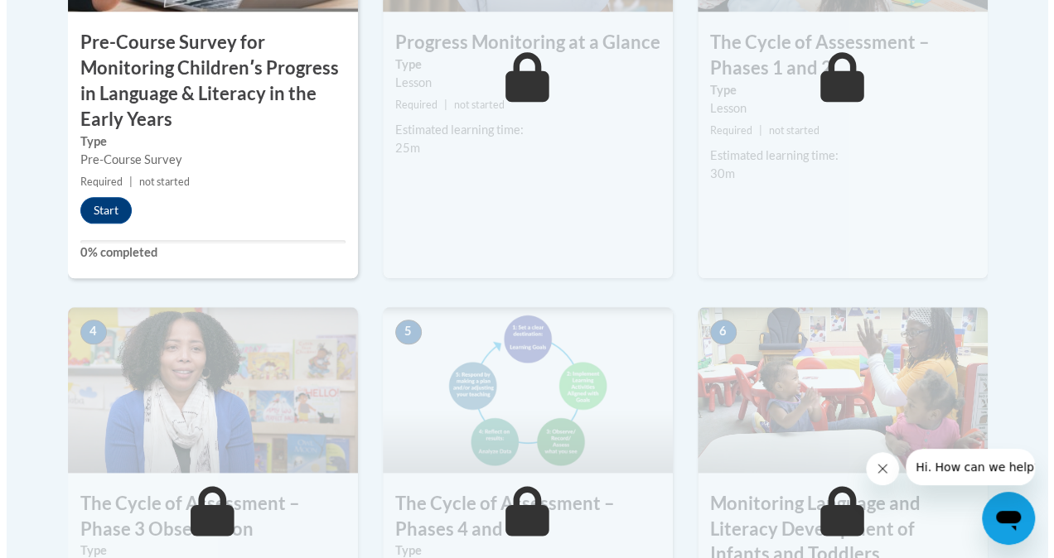
scroll to position [772, 0]
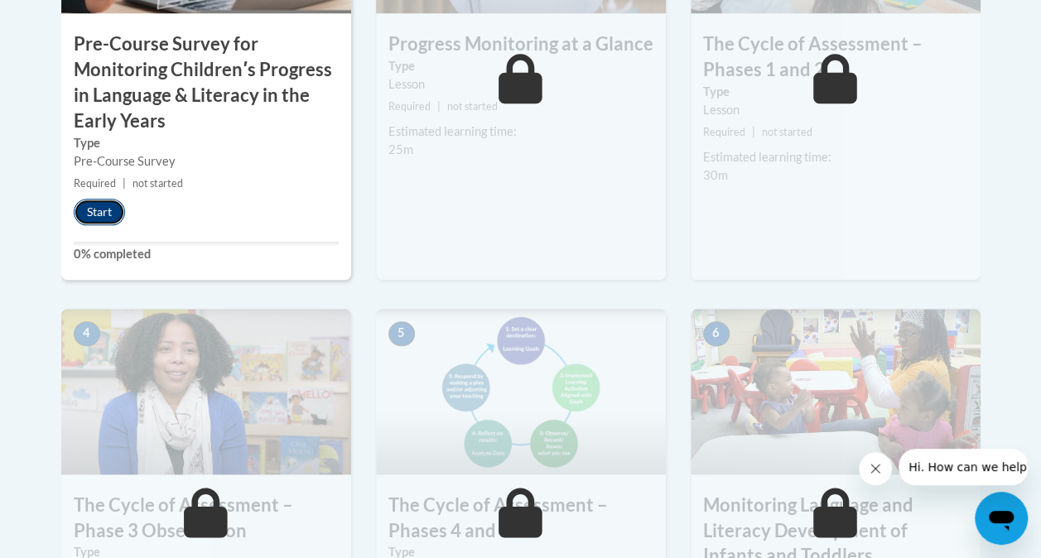
click at [103, 215] on button "Start" at bounding box center [99, 212] width 51 height 27
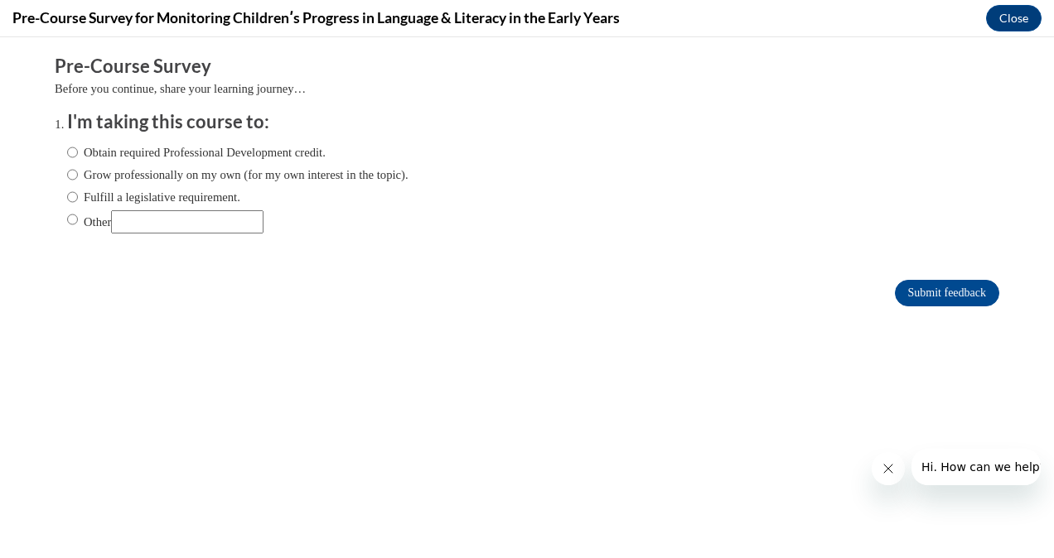
scroll to position [0, 0]
click at [67, 151] on input "Obtain required Professional Development credit." at bounding box center [72, 152] width 11 height 18
radio input "true"
click at [928, 292] on input "Submit feedback" at bounding box center [947, 293] width 104 height 27
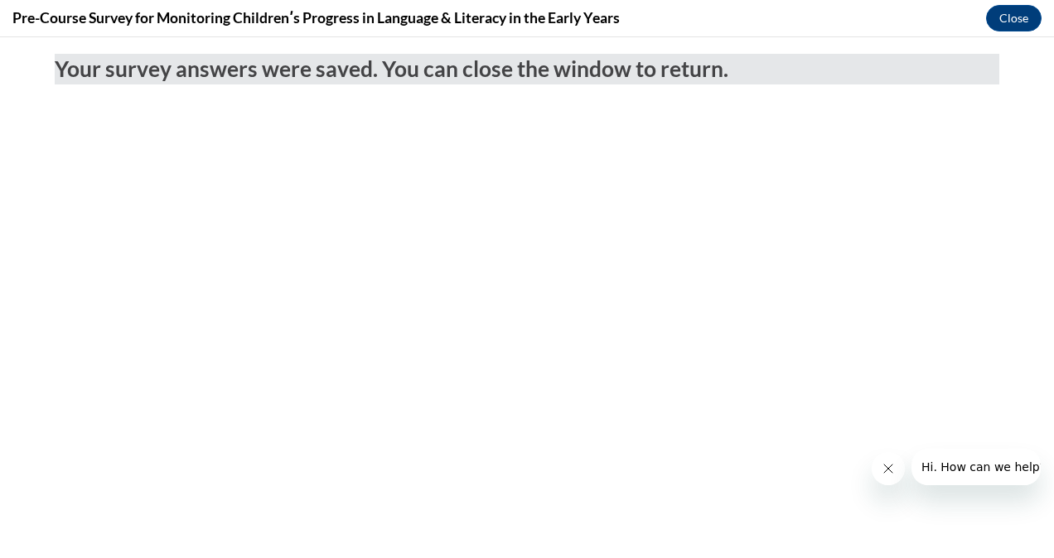
click at [890, 477] on button "Close message from company" at bounding box center [886, 468] width 33 height 33
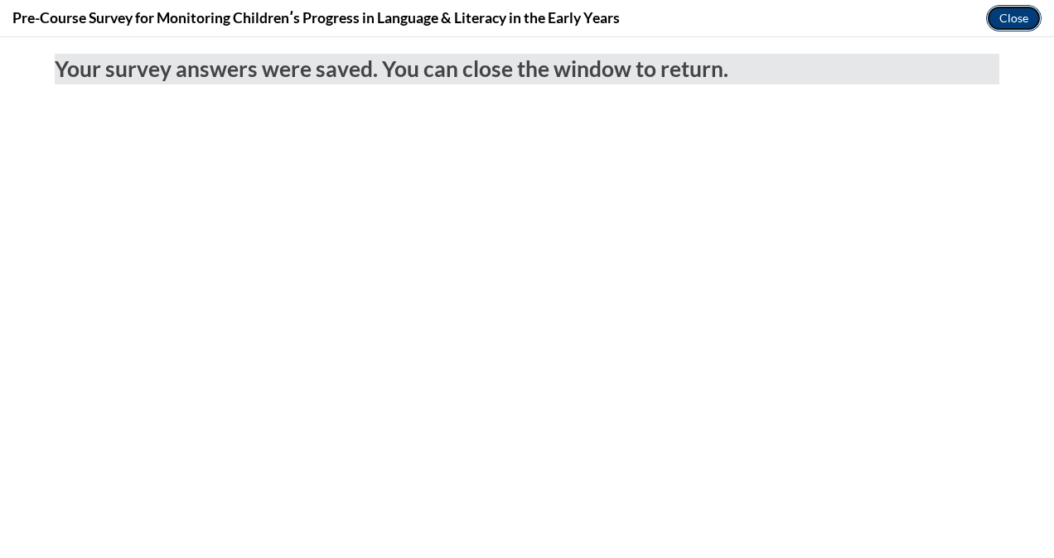
click at [1016, 27] on button "Close" at bounding box center [1013, 18] width 55 height 27
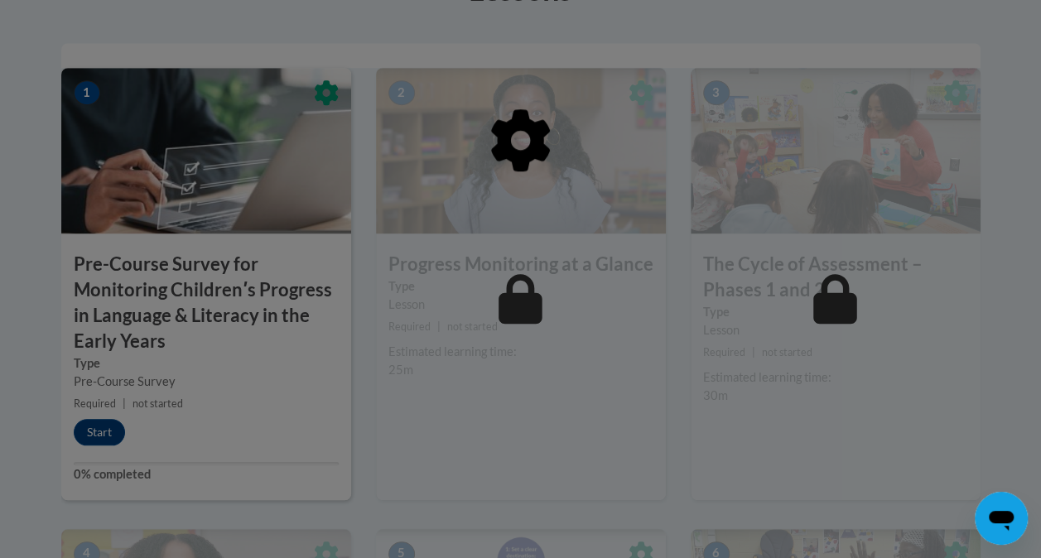
scroll to position [552, 0]
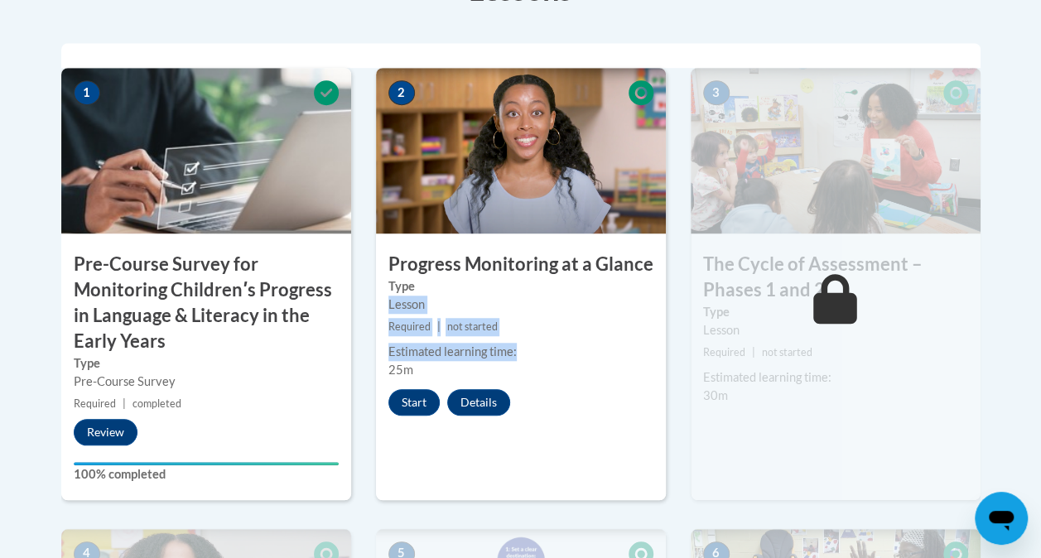
drag, startPoint x: 499, startPoint y: 292, endPoint x: 668, endPoint y: 357, distance: 181.2
click at [668, 357] on div "2 Progress Monitoring at a Glance Type Lesson Required | not started Estimated …" at bounding box center [521, 298] width 315 height 461
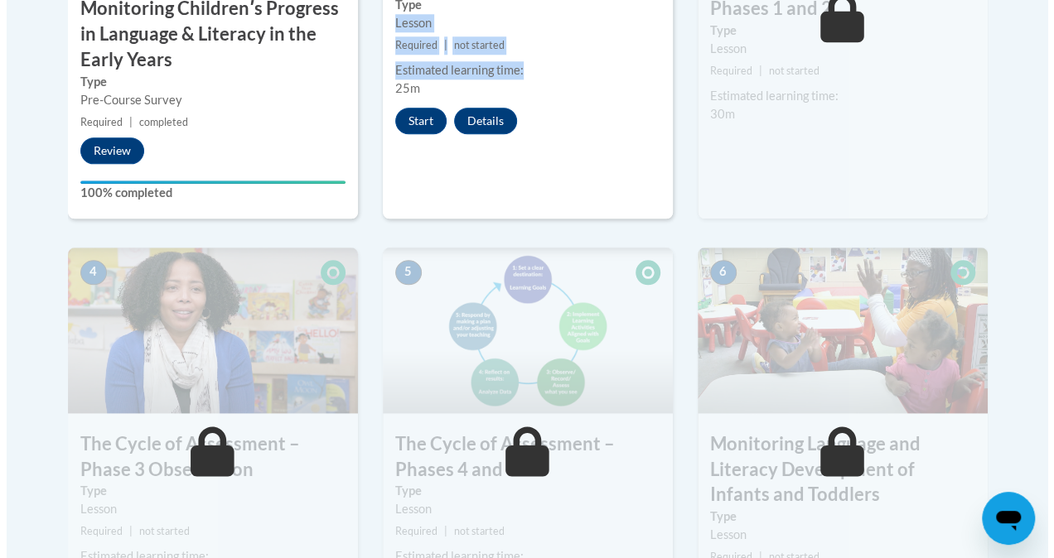
scroll to position [623, 0]
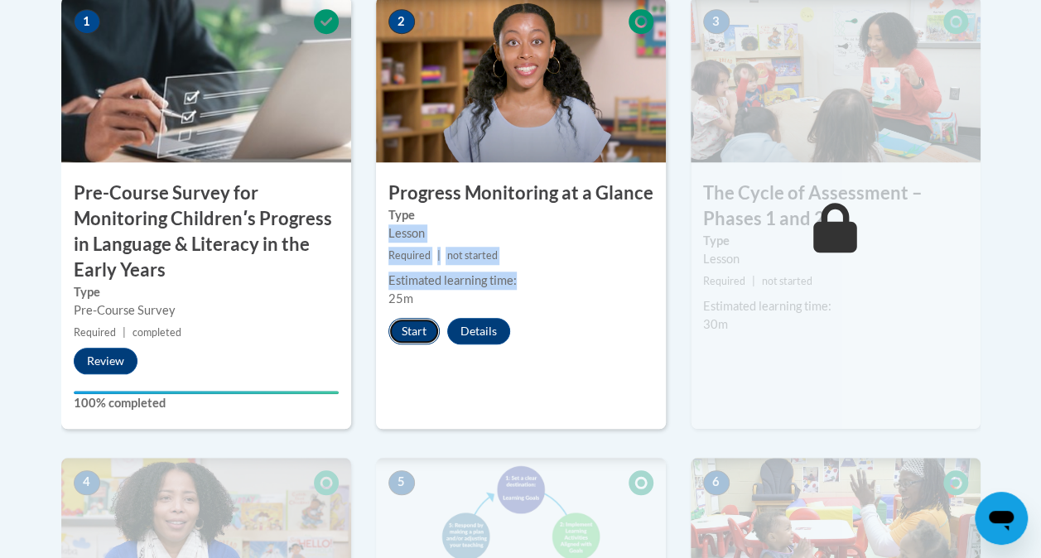
click at [417, 325] on button "Start" at bounding box center [413, 331] width 51 height 27
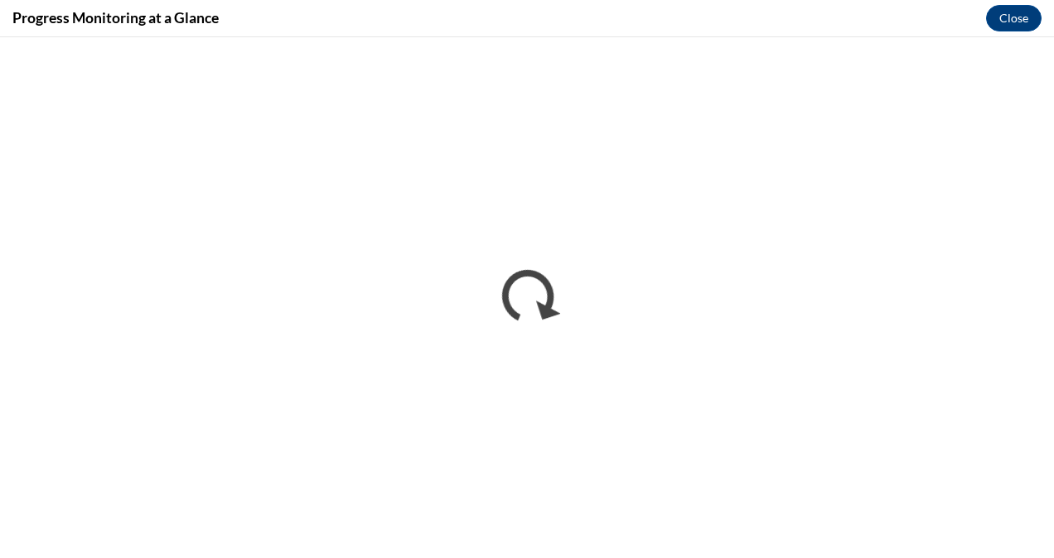
scroll to position [0, 0]
